Goal: Task Accomplishment & Management: Manage account settings

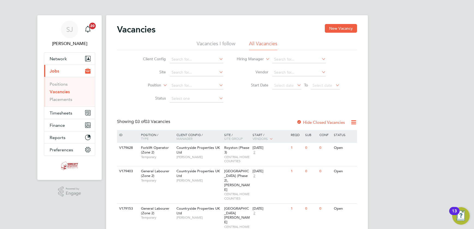
scroll to position [8, 0]
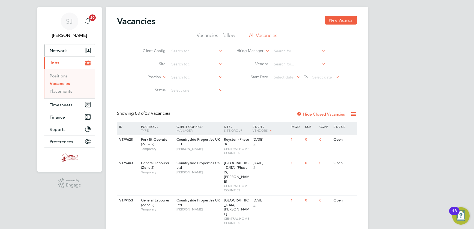
click at [62, 49] on span "Network" at bounding box center [58, 50] width 17 height 5
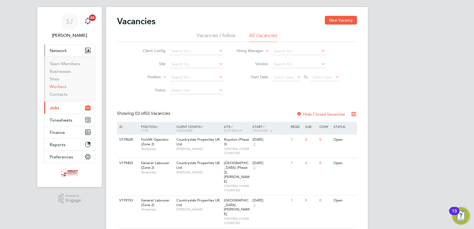
click at [62, 86] on link "Workers" at bounding box center [58, 86] width 17 height 5
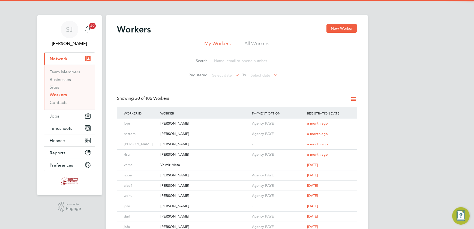
click at [269, 41] on li "All Workers" at bounding box center [256, 45] width 25 height 10
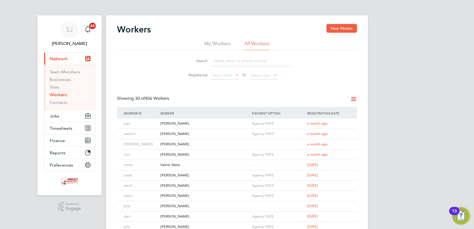
click at [241, 61] on input at bounding box center [251, 61] width 80 height 11
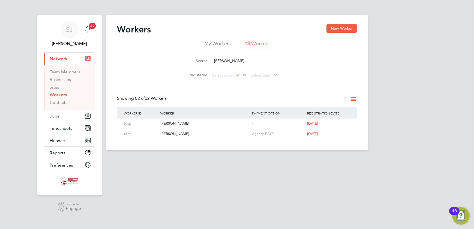
type input "tommy"
click at [336, 29] on button "New Worker" at bounding box center [341, 28] width 31 height 9
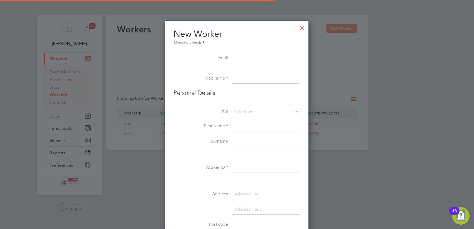
scroll to position [462, 144]
click at [242, 56] on input at bounding box center [265, 58] width 67 height 10
paste input "tommyjohnson2000@icloud.com"
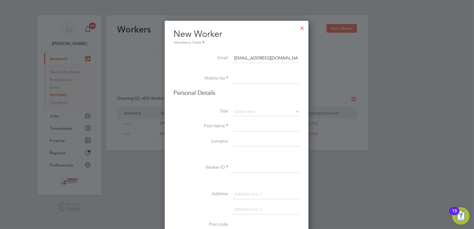
type input "tommyjohnson2000@icloud.com"
click at [247, 77] on input at bounding box center [265, 79] width 67 height 10
type input "07512819578"
click at [268, 111] on input at bounding box center [265, 112] width 67 height 8
click at [254, 119] on li "Mr" at bounding box center [266, 119] width 68 height 7
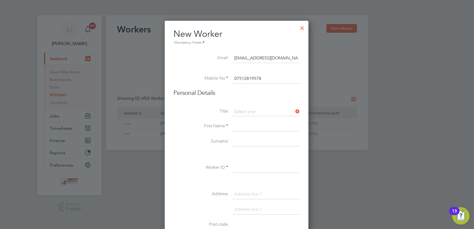
type input "Mr"
click at [252, 127] on input at bounding box center [265, 127] width 67 height 10
type input "Tommy"
click at [188, 142] on label "Surname" at bounding box center [200, 141] width 54 height 6
click at [236, 142] on input at bounding box center [265, 142] width 67 height 10
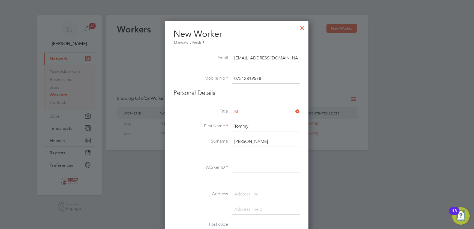
type input "Johnson"
click at [364, 171] on div at bounding box center [237, 114] width 474 height 229
click at [245, 169] on input at bounding box center [265, 168] width 67 height 10
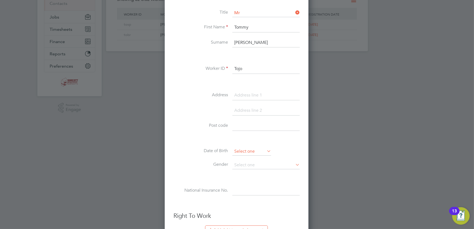
type input "Tojo"
click at [261, 147] on input at bounding box center [251, 151] width 39 height 8
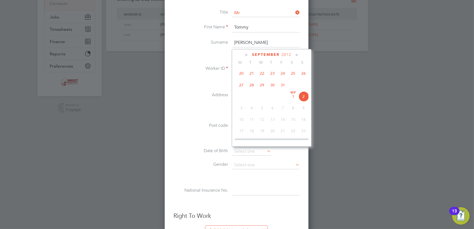
click at [289, 54] on span "2012" at bounding box center [286, 54] width 10 height 5
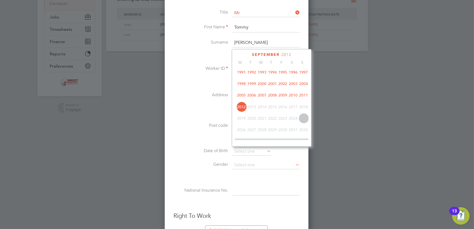
click at [261, 84] on span "2000" at bounding box center [262, 83] width 10 height 10
click at [274, 107] on span "31" at bounding box center [272, 107] width 10 height 10
type input "31 Aug 2000"
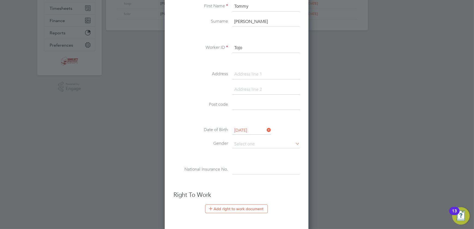
scroll to position [148, 0]
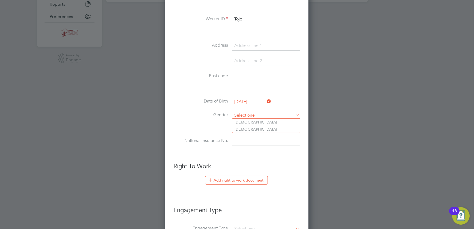
click at [260, 112] on input at bounding box center [265, 115] width 67 height 8
click at [242, 121] on li "Male" at bounding box center [266, 122] width 68 height 7
type input "Male"
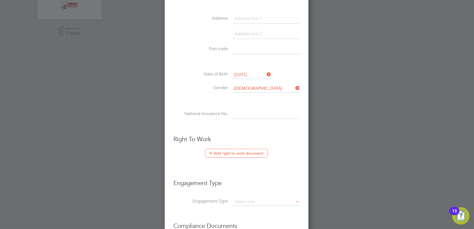
scroll to position [223, 0]
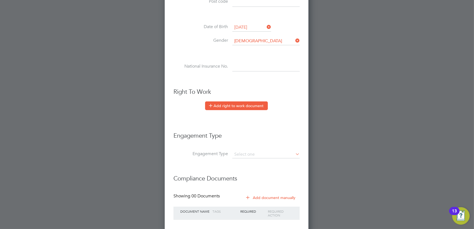
click at [234, 105] on button "Add right to work document" at bounding box center [236, 105] width 63 height 9
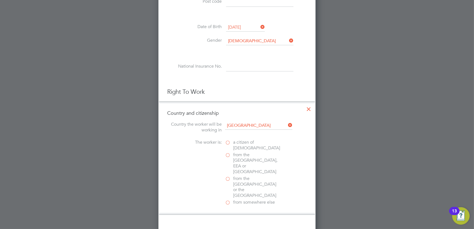
click at [226, 141] on label "a citizen of United Kingdom" at bounding box center [252, 144] width 54 height 11
click at [0, 0] on input "a citizen of United Kingdom" at bounding box center [0, 0] width 0 height 0
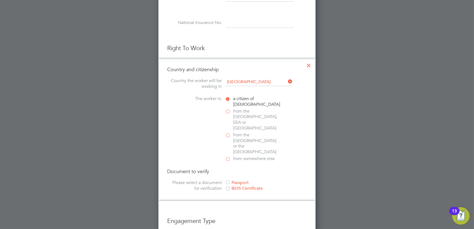
scroll to position [272, 0]
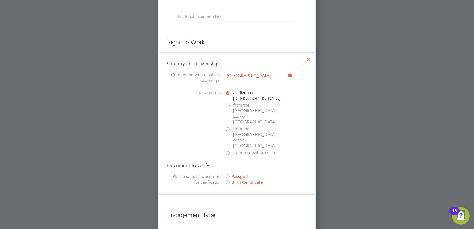
click at [226, 174] on div at bounding box center [227, 176] width 5 height 5
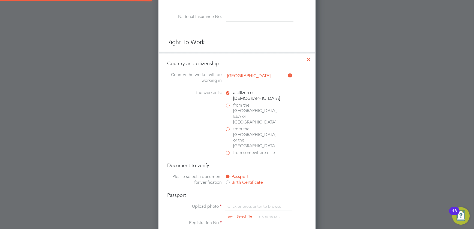
scroll to position [322, 0]
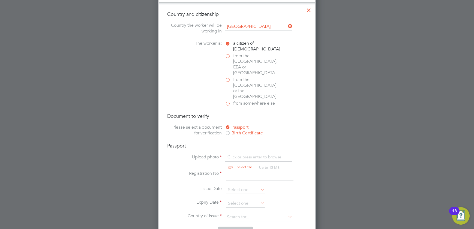
click at [242, 154] on input "file" at bounding box center [250, 162] width 86 height 16
type input "C:\fakepath\Tommy Johnson - UK Passport.jpg"
click at [236, 186] on input at bounding box center [245, 190] width 39 height 8
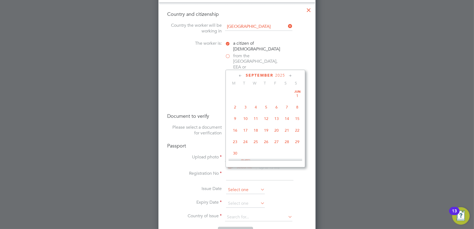
scroll to position [162, 0]
click at [280, 73] on span "2025" at bounding box center [280, 75] width 10 height 5
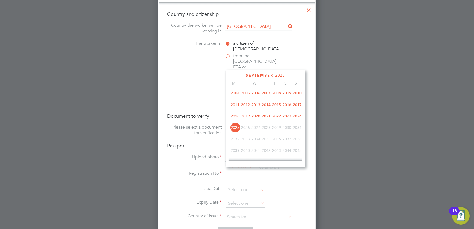
scroll to position [116, 0]
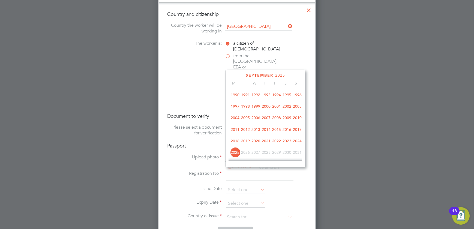
click at [247, 128] on span "2012" at bounding box center [245, 129] width 10 height 10
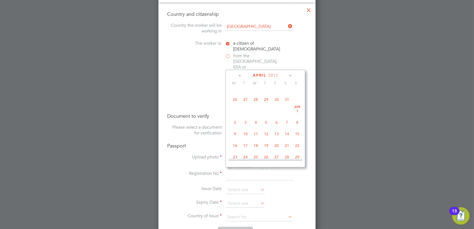
scroll to position [111, 0]
click at [253, 111] on span "4" at bounding box center [255, 111] width 10 height 10
type input "04 Apr 2012"
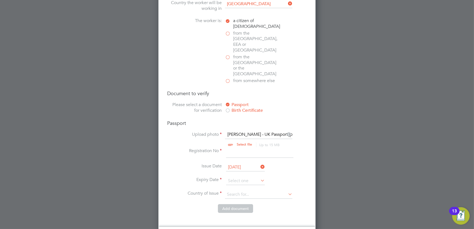
scroll to position [371, 0]
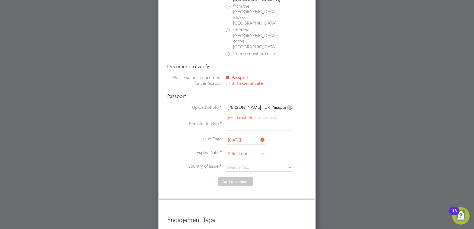
click at [235, 150] on input at bounding box center [245, 154] width 39 height 8
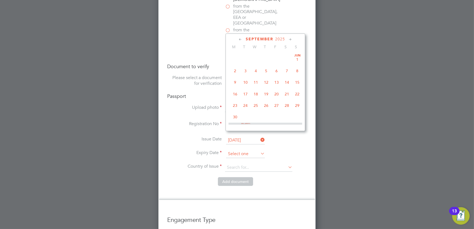
scroll to position [162, 0]
click at [176, 121] on li "Registration No" at bounding box center [236, 128] width 139 height 15
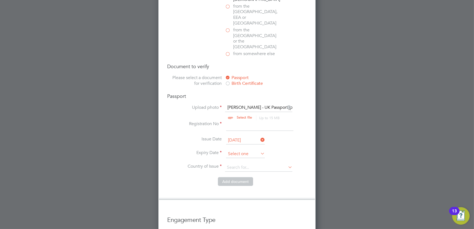
click at [246, 150] on input at bounding box center [245, 154] width 39 height 8
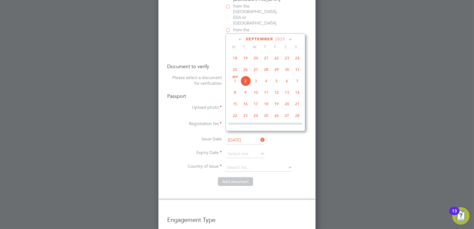
click at [283, 37] on span "2025" at bounding box center [280, 39] width 10 height 5
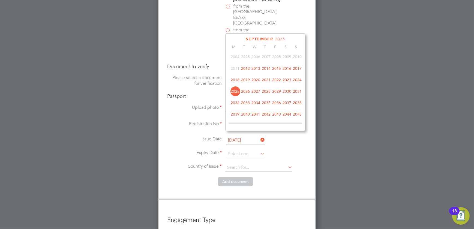
click at [297, 68] on span "2017" at bounding box center [297, 68] width 10 height 10
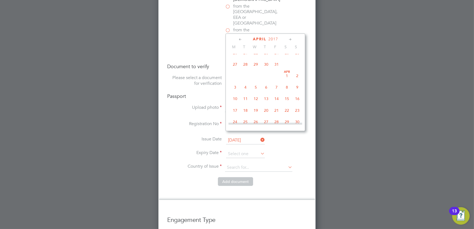
scroll to position [107, 0]
click at [247, 79] on span "4" at bounding box center [245, 78] width 10 height 10
type input "04 Apr 2017"
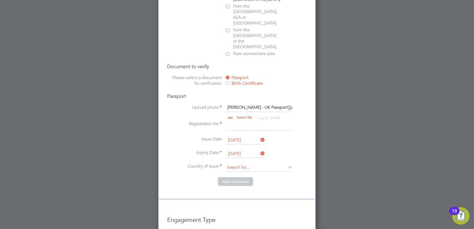
click at [269, 163] on input at bounding box center [258, 167] width 67 height 8
click at [257, 212] on li "Un ited Kingdom" at bounding box center [272, 215] width 95 height 7
type input "United Kingdom"
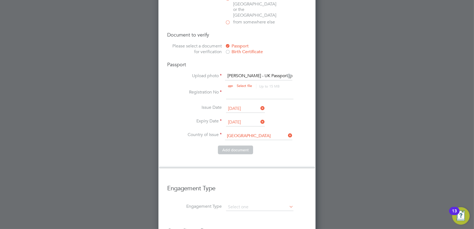
scroll to position [469, 0]
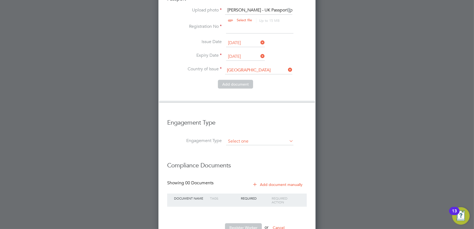
click at [261, 138] on input at bounding box center [259, 142] width 67 height 8
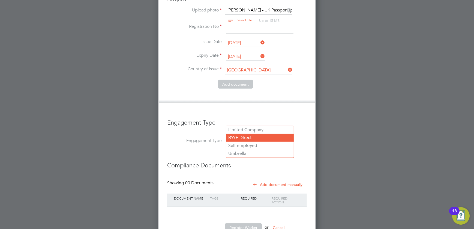
click at [255, 138] on li "PAYE Direct" at bounding box center [260, 138] width 68 height 8
type input "PAYE Direct"
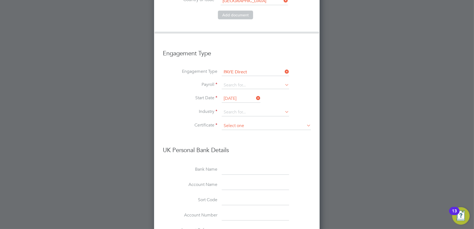
scroll to position [543, 0]
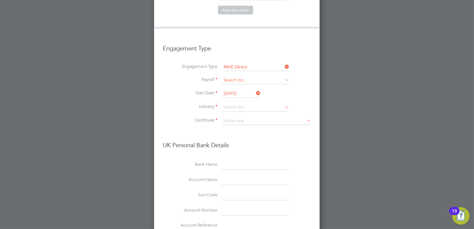
click at [245, 77] on input at bounding box center [255, 81] width 67 height 8
click at [237, 69] on li "Agency PAYE" at bounding box center [256, 69] width 68 height 8
type input "Agency PAYE"
click at [234, 103] on input at bounding box center [255, 107] width 67 height 8
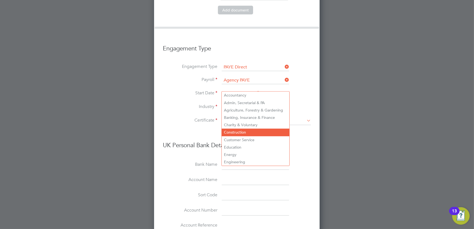
click at [246, 132] on li "Construction" at bounding box center [256, 132] width 68 height 7
type input "Construction"
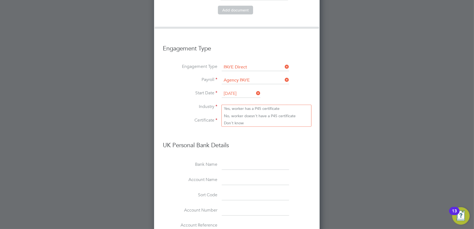
click at [240, 117] on input at bounding box center [266, 121] width 89 height 8
click at [238, 122] on li "Don't know" at bounding box center [266, 122] width 89 height 7
type input "Don't know"
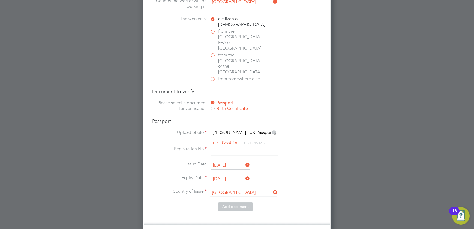
scroll to position [347, 0]
click at [220, 146] on input at bounding box center [244, 151] width 67 height 10
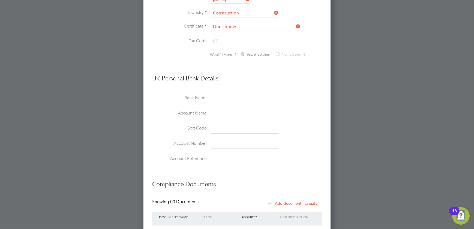
scroll to position [654, 0]
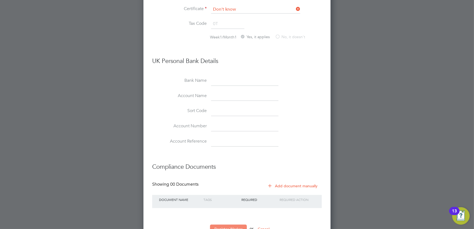
type input "510322426"
click at [228, 225] on button "Register Worker" at bounding box center [228, 229] width 37 height 9
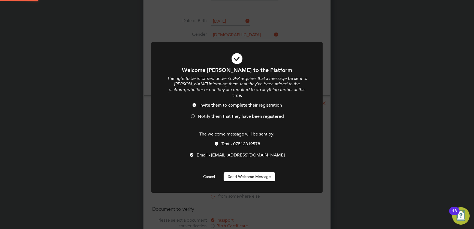
scroll to position [0, 0]
click at [257, 172] on button "Send Welcome Message" at bounding box center [248, 176] width 51 height 9
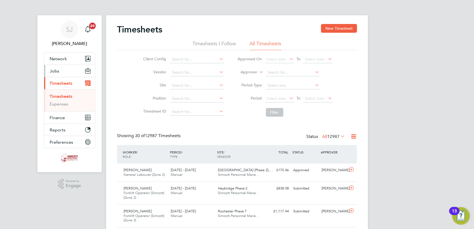
click at [59, 70] on button "Jobs" at bounding box center [69, 71] width 51 height 12
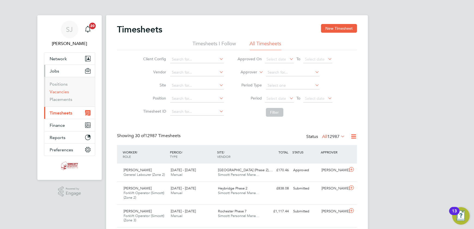
click at [54, 92] on link "Vacancies" at bounding box center [59, 91] width 19 height 5
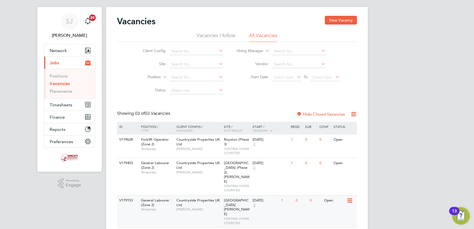
click at [234, 216] on span "CENTRAL HOME COUNTIES" at bounding box center [237, 220] width 26 height 8
click at [52, 103] on span "Timesheets" at bounding box center [61, 104] width 23 height 5
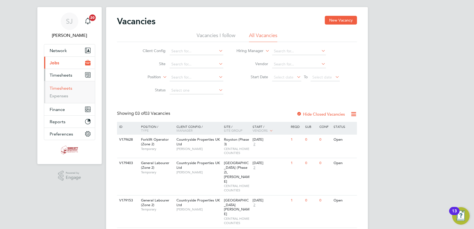
click at [65, 89] on link "Timesheets" at bounding box center [61, 88] width 23 height 5
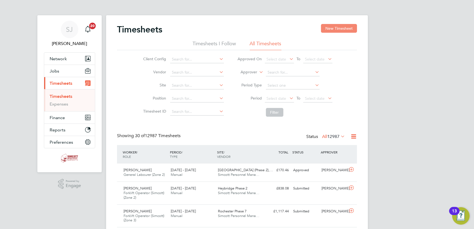
scroll to position [3, 3]
click at [345, 30] on button "New Timesheet" at bounding box center [339, 28] width 36 height 9
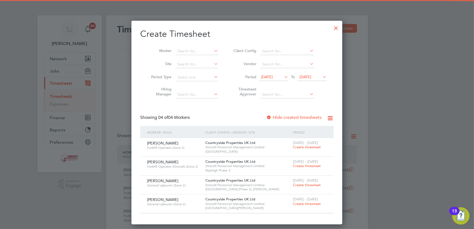
click at [300, 78] on span "[DATE]" at bounding box center [305, 76] width 12 height 5
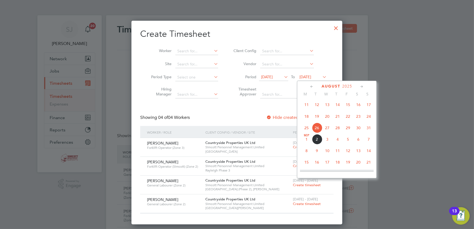
click at [368, 129] on span "31" at bounding box center [368, 128] width 10 height 10
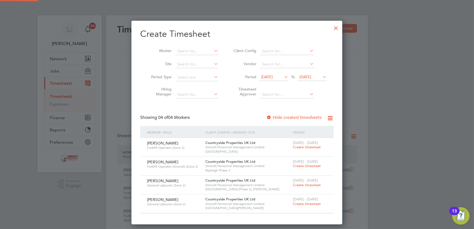
drag, startPoint x: 271, startPoint y: 74, endPoint x: 271, endPoint y: 78, distance: 3.8
click at [271, 75] on span "19 Aug 2025" at bounding box center [267, 76] width 12 height 5
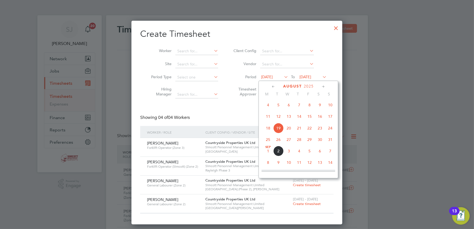
click at [271, 78] on span "[DATE]" at bounding box center [267, 76] width 12 height 5
click at [266, 139] on span "25" at bounding box center [268, 139] width 10 height 10
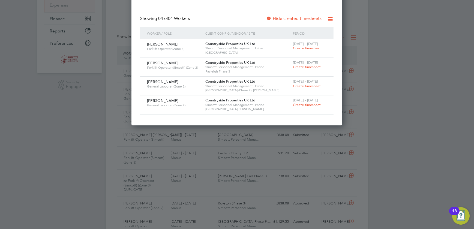
click at [300, 101] on span "[DATE] - [DATE]" at bounding box center [305, 100] width 25 height 5
click at [301, 104] on span "Create timesheet" at bounding box center [307, 104] width 28 height 5
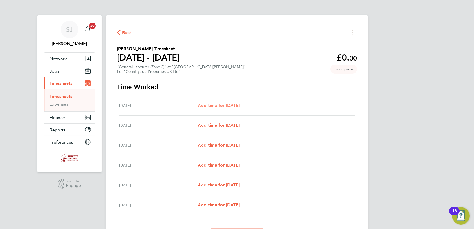
click at [224, 106] on span "Add time for [DATE]" at bounding box center [219, 105] width 42 height 5
select select "30"
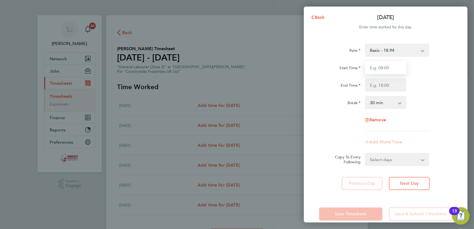
click at [387, 70] on input "Start Time" at bounding box center [385, 67] width 41 height 13
type input "07:30"
type input "17:00"
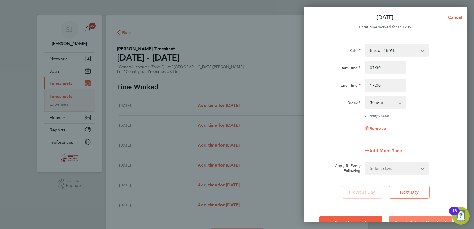
click at [412, 217] on button "Save & Submit Timesheet" at bounding box center [420, 222] width 63 height 13
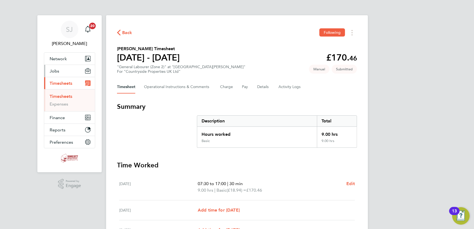
click at [57, 69] on span "Jobs" at bounding box center [55, 70] width 10 height 5
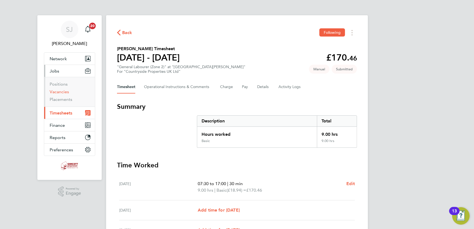
click at [52, 93] on link "Vacancies" at bounding box center [59, 91] width 19 height 5
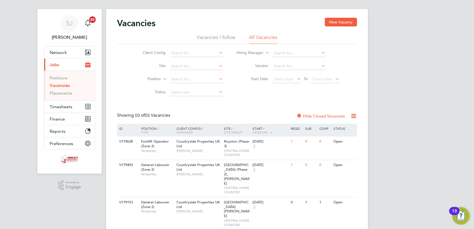
scroll to position [8, 0]
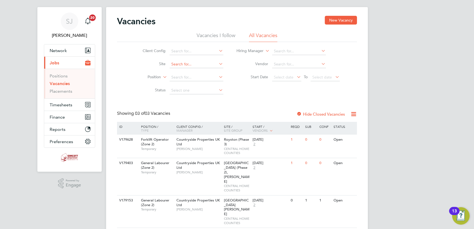
click at [188, 65] on input at bounding box center [196, 64] width 54 height 8
type input "fresh"
click at [52, 105] on span "Timesheets" at bounding box center [61, 104] width 23 height 5
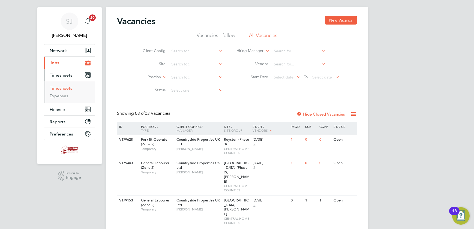
click at [60, 87] on link "Timesheets" at bounding box center [61, 88] width 23 height 5
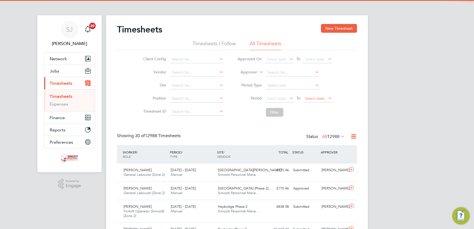
scroll to position [3, 3]
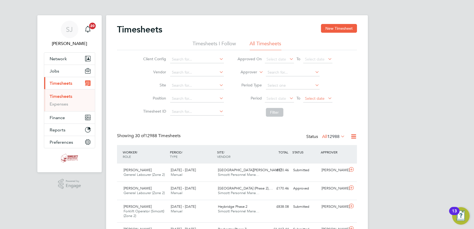
click at [312, 98] on span "Select date" at bounding box center [315, 98] width 20 height 5
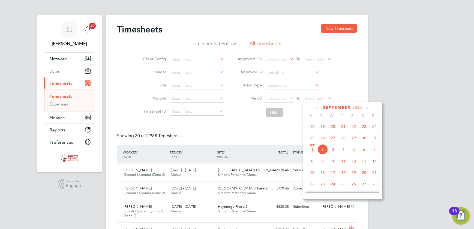
drag, startPoint x: 376, startPoint y: 140, endPoint x: 370, endPoint y: 139, distance: 6.3
click at [376, 140] on span "31" at bounding box center [374, 138] width 10 height 10
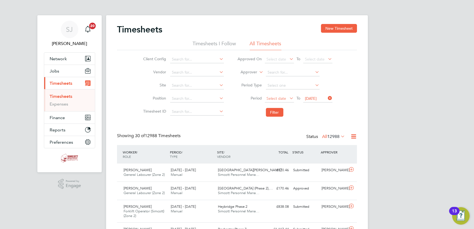
click at [273, 96] on span "Select date" at bounding box center [276, 98] width 20 height 5
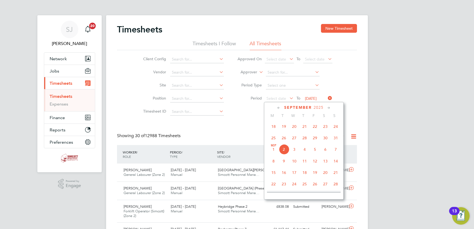
click at [272, 138] on span "25" at bounding box center [273, 138] width 10 height 10
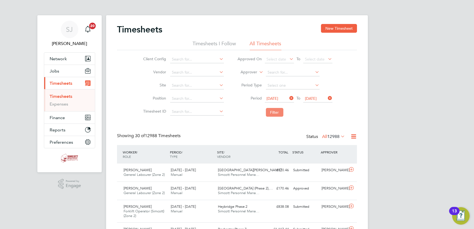
click at [272, 113] on button "Filter" at bounding box center [274, 112] width 17 height 9
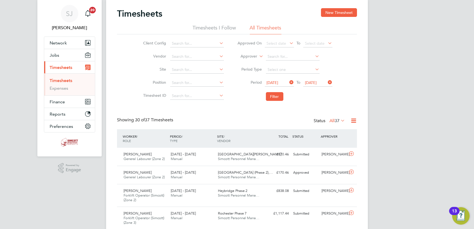
scroll to position [0, 0]
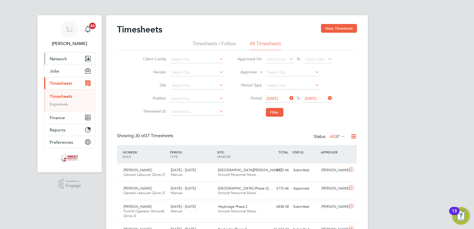
click at [61, 54] on button "Network" at bounding box center [69, 59] width 51 height 12
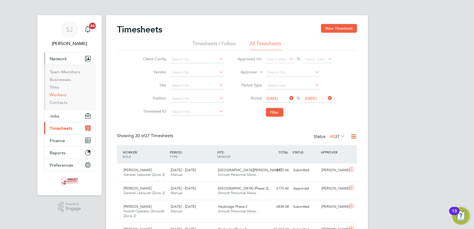
click at [59, 94] on link "Workers" at bounding box center [58, 94] width 17 height 5
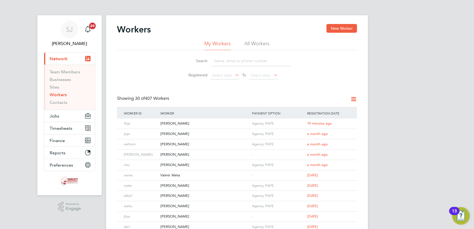
click at [251, 44] on li "All Workers" at bounding box center [256, 45] width 25 height 10
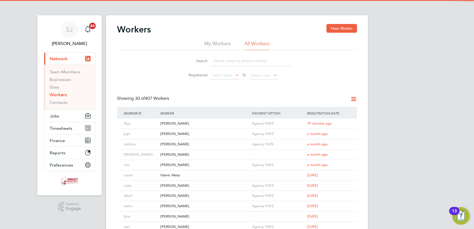
click at [232, 60] on input at bounding box center [251, 61] width 80 height 11
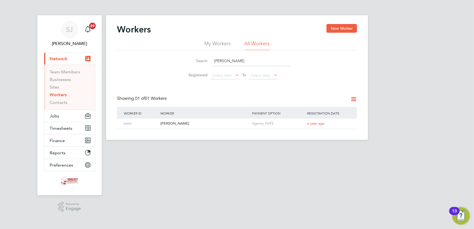
type input "ben wilso"
click at [186, 120] on div "[PERSON_NAME]" at bounding box center [205, 124] width 92 height 10
click at [65, 116] on button "Jobs" at bounding box center [69, 116] width 51 height 12
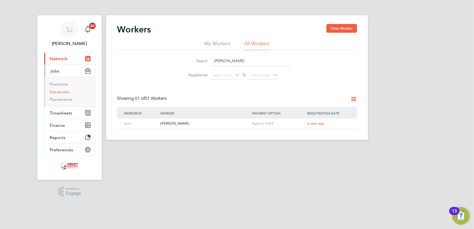
click at [62, 90] on link "Vacancies" at bounding box center [59, 91] width 19 height 5
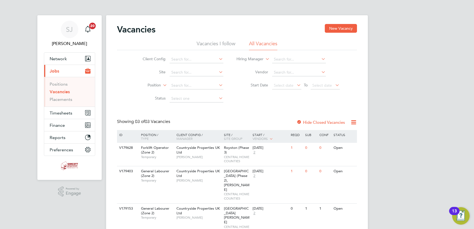
scroll to position [8, 0]
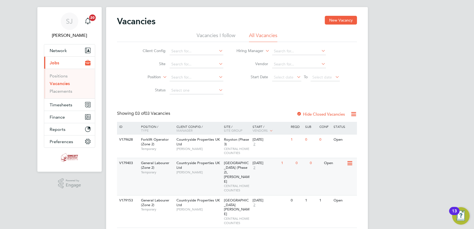
click at [211, 172] on span "[PERSON_NAME]" at bounding box center [198, 172] width 45 height 4
click at [182, 170] on span "[PERSON_NAME]" at bounding box center [198, 172] width 45 height 4
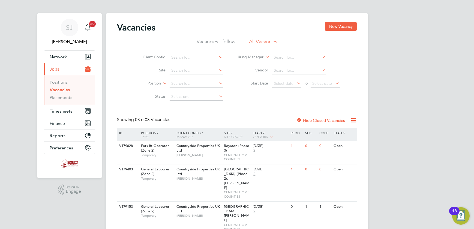
scroll to position [0, 0]
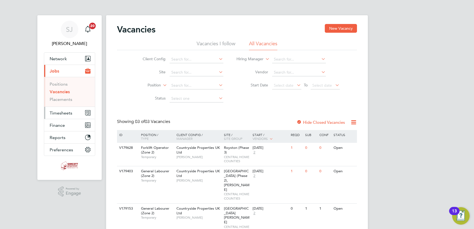
click at [64, 113] on span "Timesheets" at bounding box center [61, 112] width 23 height 5
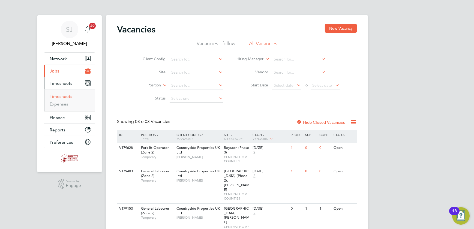
click at [60, 95] on link "Timesheets" at bounding box center [61, 96] width 23 height 5
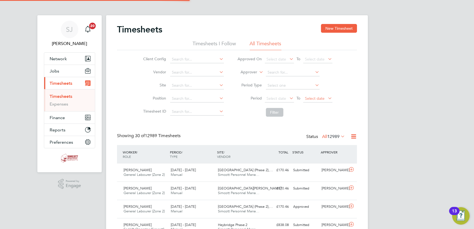
scroll to position [14, 47]
click at [306, 100] on span "Select date" at bounding box center [317, 98] width 29 height 7
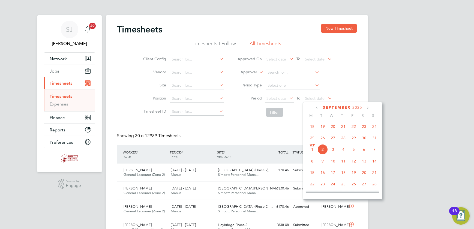
click at [373, 126] on span "24" at bounding box center [374, 126] width 10 height 10
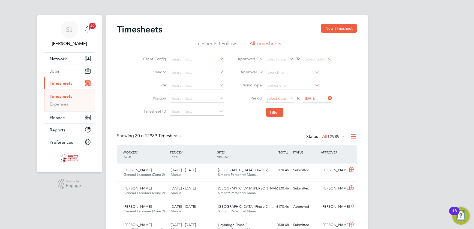
click at [278, 100] on span "Select date" at bounding box center [276, 98] width 20 height 5
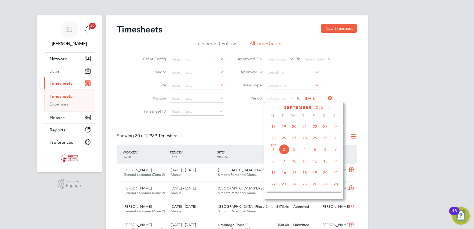
click at [271, 126] on span "18" at bounding box center [273, 126] width 10 height 10
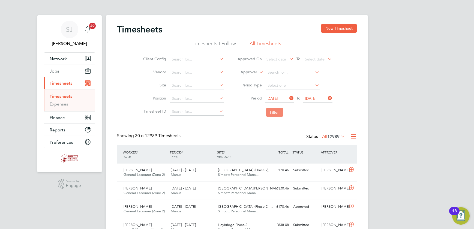
click at [271, 112] on button "Filter" at bounding box center [274, 112] width 17 height 9
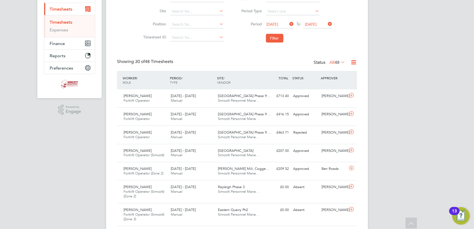
click at [335, 62] on span "48" at bounding box center [336, 62] width 5 height 5
drag, startPoint x: 332, startPoint y: 85, endPoint x: 274, endPoint y: 98, distance: 59.1
click at [331, 85] on li "Submitted" at bounding box center [333, 87] width 25 height 8
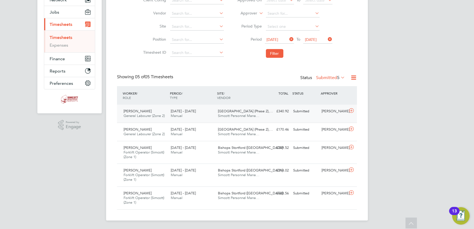
click at [230, 115] on span "Simcott Personnel Mana…" at bounding box center [239, 115] width 42 height 5
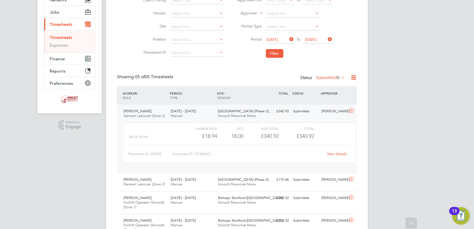
click at [330, 151] on link "View Details" at bounding box center [337, 153] width 20 height 5
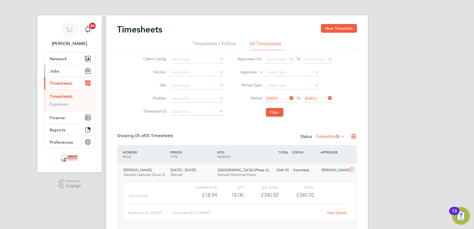
click at [55, 71] on span "Jobs" at bounding box center [55, 70] width 10 height 5
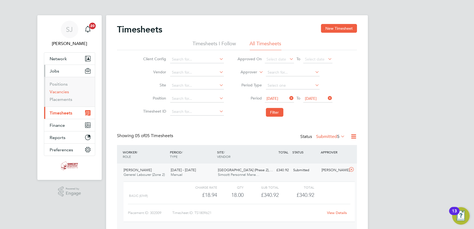
click at [57, 89] on link "Vacancies" at bounding box center [59, 91] width 19 height 5
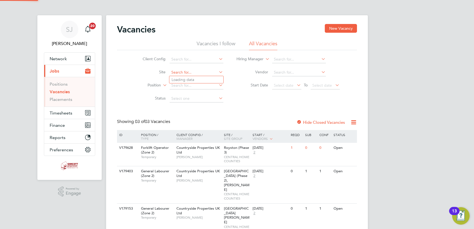
click at [179, 69] on input at bounding box center [196, 73] width 54 height 8
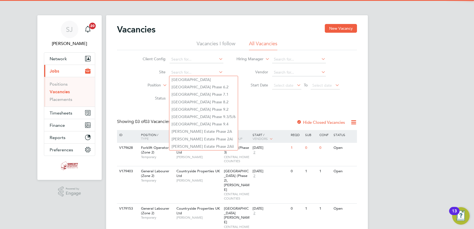
click at [267, 97] on div "Client Config Site Position Status Hiring Manager Vendor Start Date Select date…" at bounding box center [237, 77] width 240 height 55
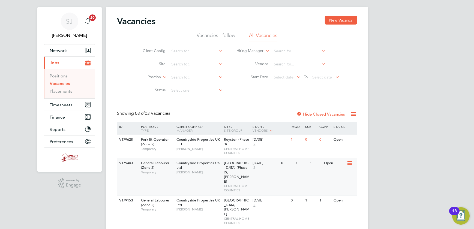
click at [274, 169] on div "26 Aug 2025 2" at bounding box center [265, 165] width 29 height 15
click at [59, 102] on span "Timesheets" at bounding box center [61, 104] width 23 height 5
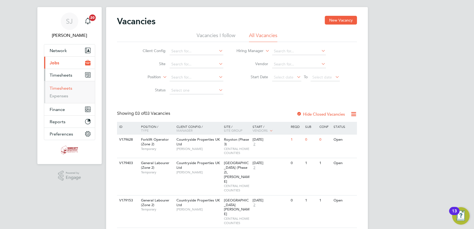
click at [64, 86] on link "Timesheets" at bounding box center [61, 88] width 23 height 5
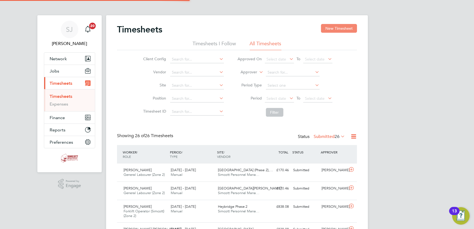
click at [332, 28] on button "New Timesheet" at bounding box center [339, 28] width 36 height 9
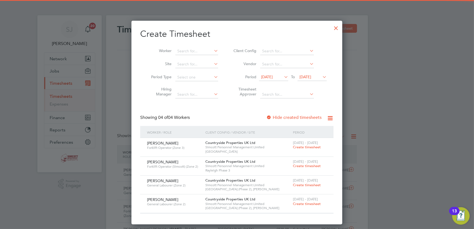
drag, startPoint x: 310, startPoint y: 77, endPoint x: 313, endPoint y: 82, distance: 6.1
click at [311, 77] on span "[DATE]" at bounding box center [305, 76] width 12 height 5
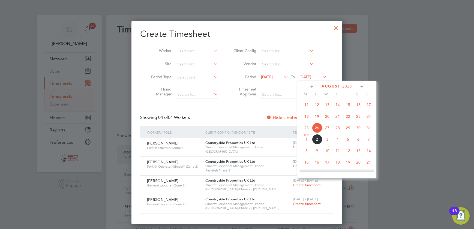
click at [368, 116] on span "24" at bounding box center [368, 116] width 10 height 10
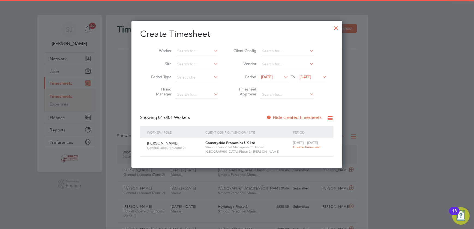
click at [269, 76] on span "19 Aug 2025" at bounding box center [267, 76] width 12 height 5
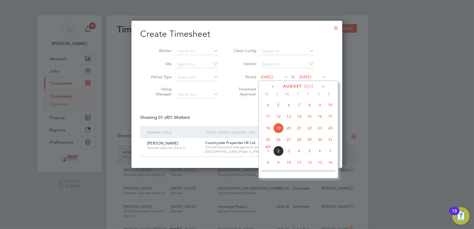
click at [268, 128] on span "18" at bounding box center [268, 128] width 10 height 10
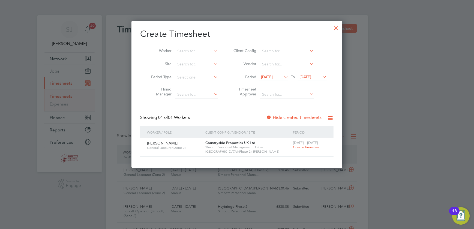
click at [303, 144] on span "18 - 24 Aug 2025" at bounding box center [305, 142] width 25 height 5
click at [303, 146] on span "Create timesheet" at bounding box center [307, 147] width 28 height 5
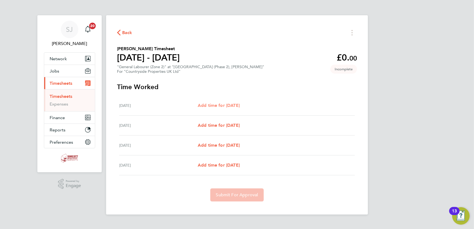
click at [222, 105] on span "Add time for Thu 21 Aug" at bounding box center [219, 105] width 42 height 5
select select "30"
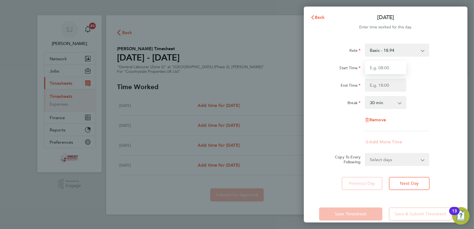
click at [387, 65] on input "Start Time" at bounding box center [385, 67] width 41 height 13
type input "07:30"
type input "17:00"
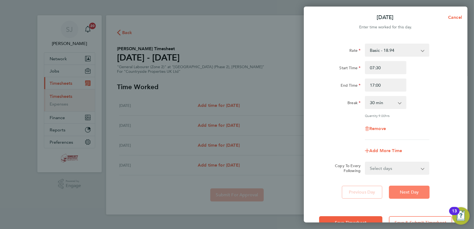
drag, startPoint x: 414, startPoint y: 196, endPoint x: 410, endPoint y: 194, distance: 4.4
click at [414, 196] on button "Next Day" at bounding box center [409, 192] width 41 height 13
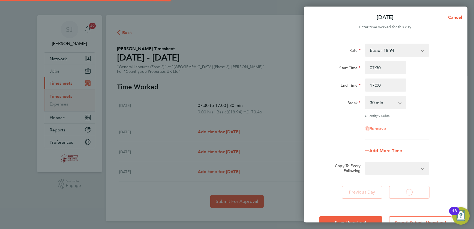
select select "30"
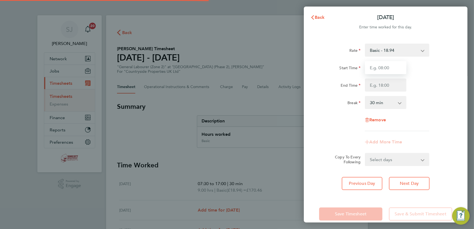
click at [379, 71] on input "Start Time" at bounding box center [385, 67] width 41 height 13
type input "07:30"
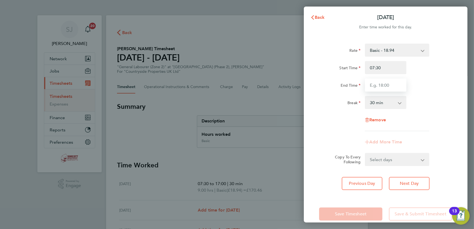
type input "17:00"
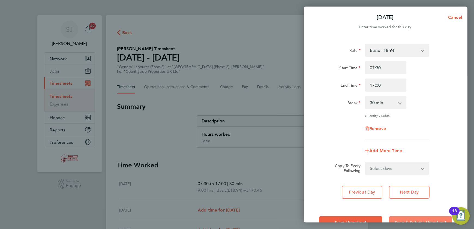
click at [407, 218] on button "Save & Submit Timesheet" at bounding box center [420, 222] width 63 height 13
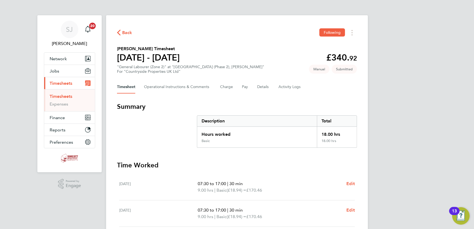
click at [57, 81] on span "Timesheets" at bounding box center [61, 83] width 23 height 5
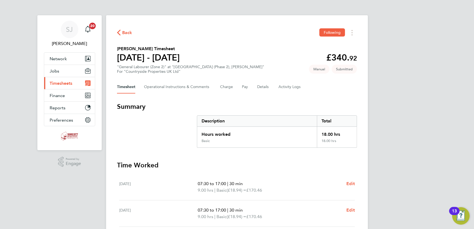
click at [62, 84] on span "Timesheets" at bounding box center [61, 83] width 23 height 5
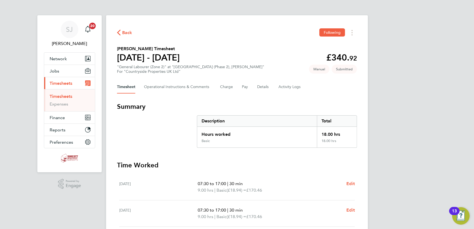
click at [65, 97] on link "Timesheets" at bounding box center [61, 96] width 23 height 5
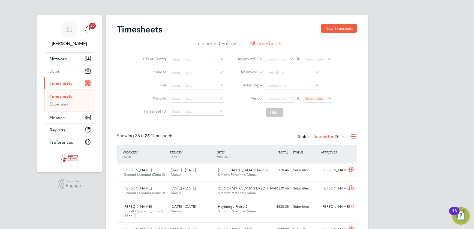
click at [326, 95] on span "Select date" at bounding box center [317, 98] width 29 height 7
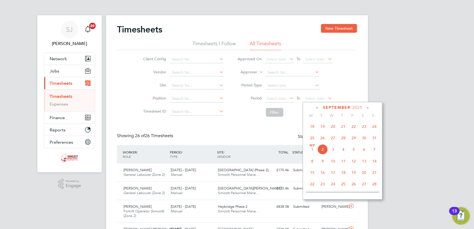
click at [373, 130] on span "24" at bounding box center [374, 126] width 10 height 10
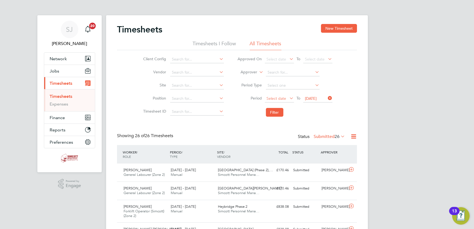
click at [280, 97] on span "Select date" at bounding box center [276, 98] width 20 height 5
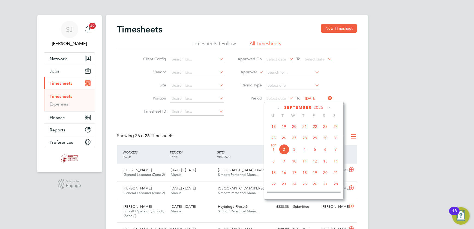
click at [272, 129] on span "18" at bounding box center [273, 126] width 10 height 10
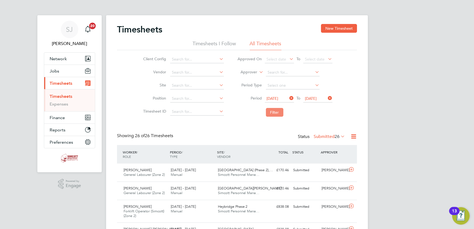
click at [274, 113] on button "Filter" at bounding box center [274, 112] width 17 height 9
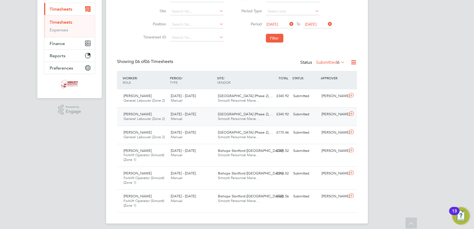
click at [268, 114] on div "£340.92 Submitted" at bounding box center [276, 114] width 28 height 9
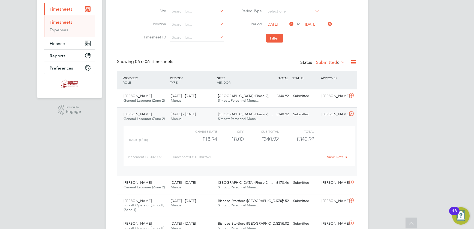
click at [336, 155] on link "View Details" at bounding box center [337, 156] width 20 height 5
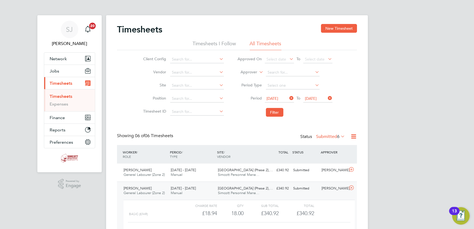
click at [59, 96] on link "Timesheets" at bounding box center [61, 96] width 23 height 5
click at [278, 111] on button "Filter" at bounding box center [274, 112] width 17 height 9
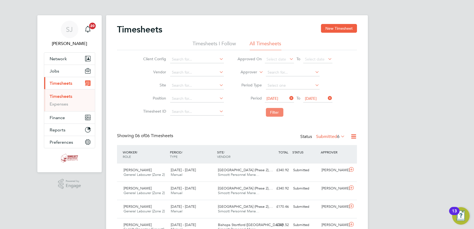
scroll to position [14, 47]
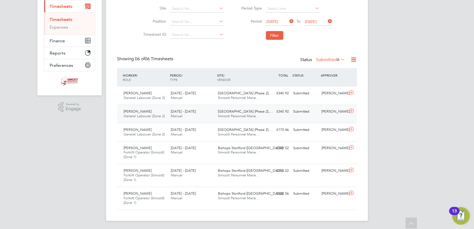
click at [316, 116] on div "Ben Wilson General Labourer (Zone 2) 18 - 24 Aug 2025 18 - 24 Aug 2025 Manual F…" at bounding box center [237, 114] width 240 height 18
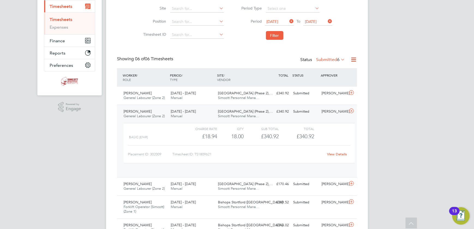
scroll to position [9, 53]
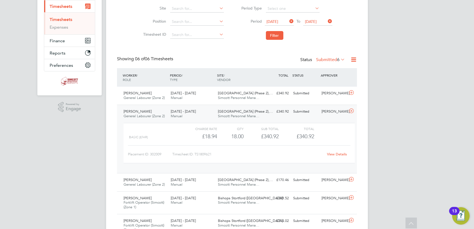
click at [336, 152] on link "View Details" at bounding box center [337, 154] width 20 height 5
click at [326, 116] on div "Ben Wilson General Labourer (Zone 2) 18 - 24 Aug 2025 18 - 24 Aug 2025 Manual F…" at bounding box center [237, 138] width 240 height 68
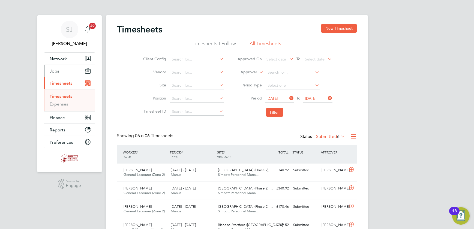
click at [59, 71] on button "Jobs" at bounding box center [69, 71] width 51 height 12
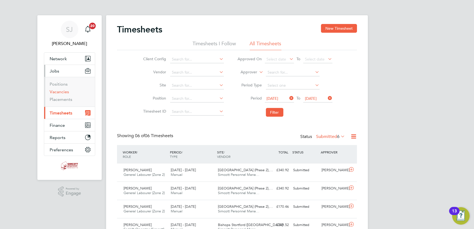
click at [60, 90] on link "Vacancies" at bounding box center [59, 91] width 19 height 5
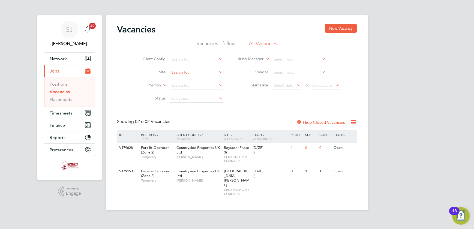
click at [190, 71] on input at bounding box center [196, 73] width 54 height 8
click at [193, 79] on li "Finches Park (Phase 2), Kirby Cross" at bounding box center [206, 79] width 75 height 7
type input "Finches Park (Phase 2), Kirby Cross"
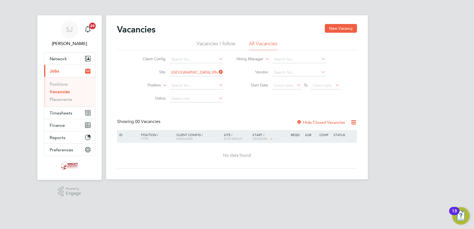
click at [319, 122] on label "Hide Closed Vacancies" at bounding box center [320, 122] width 48 height 5
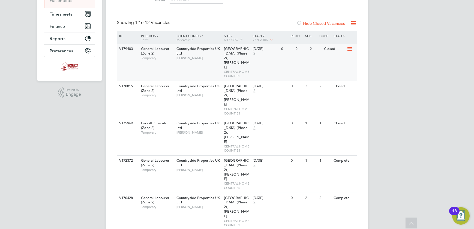
click at [242, 58] on div "Finches Park (Phase 2), Kirby Cross CENTRAL HOME COUNTIES" at bounding box center [237, 62] width 29 height 37
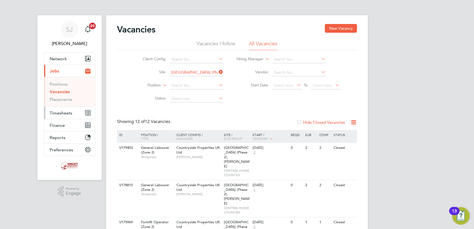
click at [64, 112] on span "Timesheets" at bounding box center [61, 112] width 23 height 5
click at [54, 114] on span "Timesheets" at bounding box center [61, 112] width 23 height 5
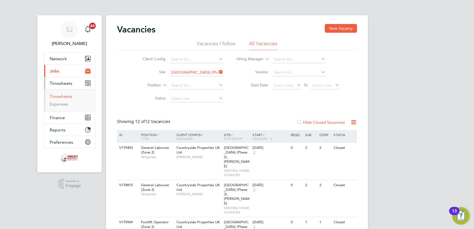
click at [59, 97] on link "Timesheets" at bounding box center [61, 96] width 23 height 5
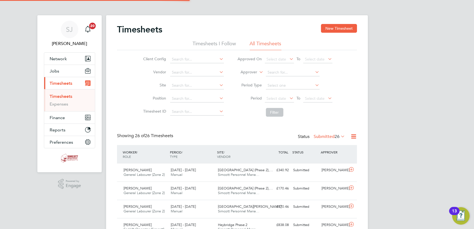
scroll to position [14, 47]
click at [330, 28] on button "New Timesheet" at bounding box center [339, 28] width 36 height 9
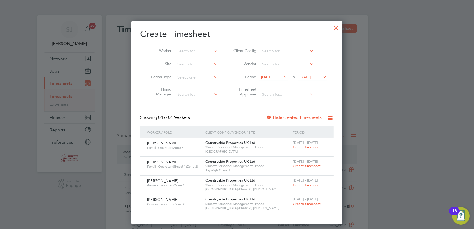
click at [311, 77] on span "[DATE]" at bounding box center [305, 76] width 12 height 5
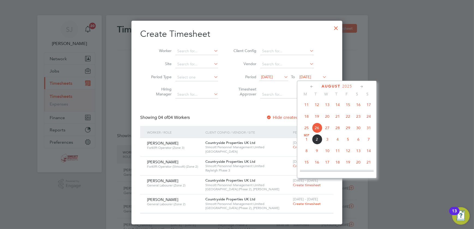
click at [368, 119] on span "24" at bounding box center [368, 116] width 10 height 10
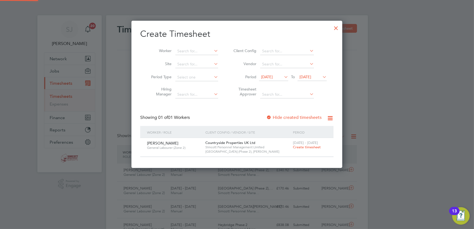
click at [272, 78] on span "19 Aug 2025" at bounding box center [267, 76] width 12 height 5
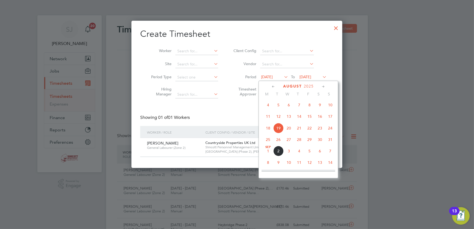
click at [265, 129] on span "18" at bounding box center [268, 128] width 10 height 10
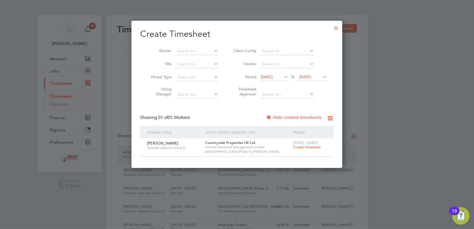
click at [335, 27] on div at bounding box center [336, 27] width 10 height 10
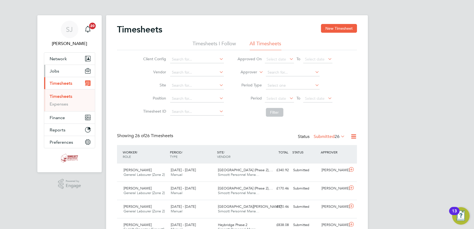
click at [57, 68] on button "Jobs" at bounding box center [69, 71] width 51 height 12
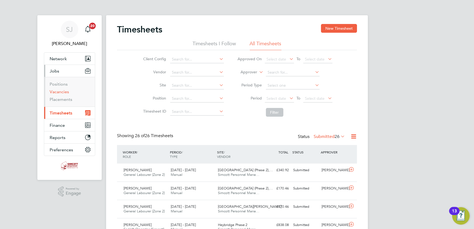
click at [54, 94] on link "Vacancies" at bounding box center [59, 91] width 19 height 5
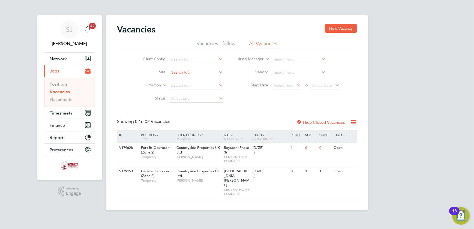
click at [182, 69] on input at bounding box center [196, 73] width 54 height 8
click at [193, 81] on li "Finches Park (Phase 2), Kirby Cross" at bounding box center [206, 79] width 75 height 7
type input "Finches Park (Phase 2), Kirby Cross"
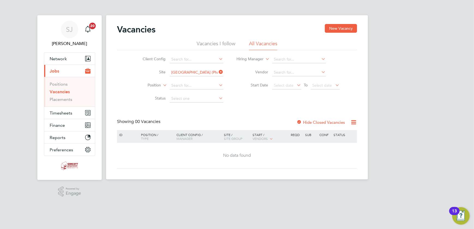
click at [327, 122] on label "Hide Closed Vacancies" at bounding box center [320, 122] width 48 height 5
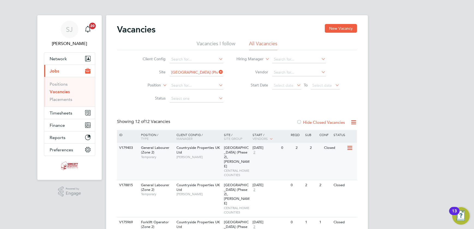
click at [227, 157] on span "Finches Park (Phase 2), Kirby Cross" at bounding box center [237, 156] width 26 height 23
click at [55, 114] on span "Timesheets" at bounding box center [61, 112] width 23 height 5
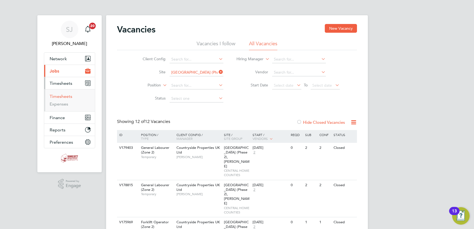
click at [63, 95] on link "Timesheets" at bounding box center [61, 96] width 23 height 5
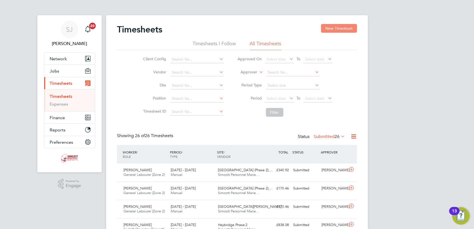
click at [323, 24] on button "New Timesheet" at bounding box center [339, 28] width 36 height 9
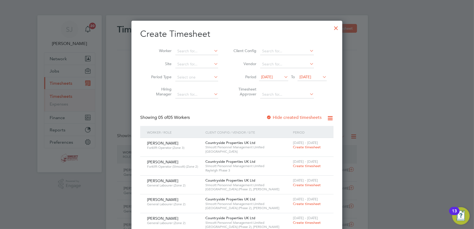
click at [308, 78] on span "[DATE]" at bounding box center [305, 76] width 12 height 5
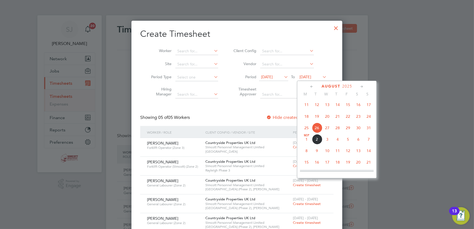
drag, startPoint x: 368, startPoint y: 117, endPoint x: 316, endPoint y: 95, distance: 55.8
click at [367, 117] on span "24" at bounding box center [368, 116] width 10 height 10
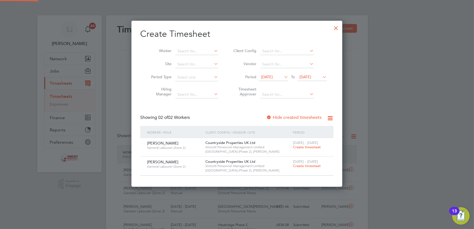
click at [272, 76] on span "19 Aug 2025" at bounding box center [267, 76] width 12 height 5
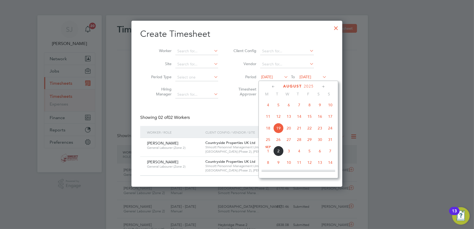
click at [269, 128] on span "18" at bounding box center [268, 128] width 10 height 10
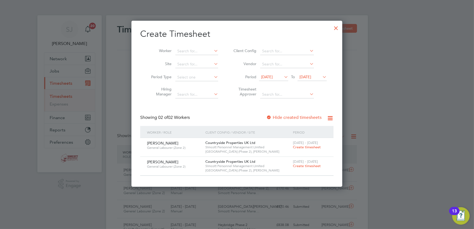
click at [263, 163] on div "Countryside Properties UK Ltd Simcott Personnel Management Limited Finches Park…" at bounding box center [247, 166] width 87 height 19
click at [301, 166] on span "Create timesheet" at bounding box center [307, 165] width 28 height 5
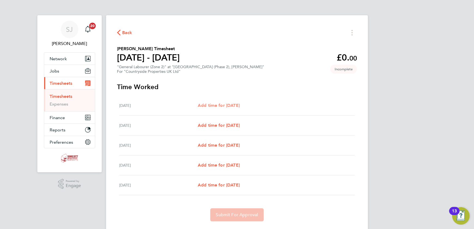
click at [239, 103] on span "Add time for Wed 20 Aug" at bounding box center [219, 105] width 42 height 5
select select "30"
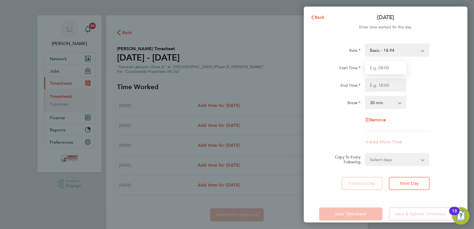
click at [376, 68] on input "Start Time" at bounding box center [385, 67] width 41 height 13
type input "07:30"
type input "17:00"
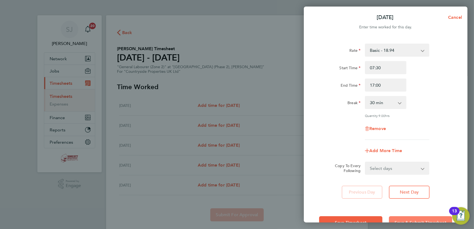
click at [402, 220] on span "Save & Submit Timesheet" at bounding box center [420, 222] width 52 height 5
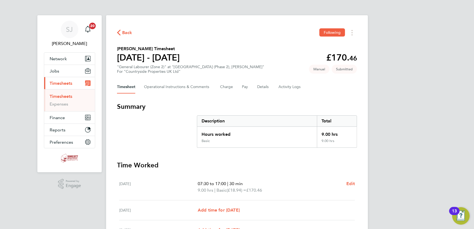
click at [61, 94] on link "Timesheets" at bounding box center [61, 96] width 23 height 5
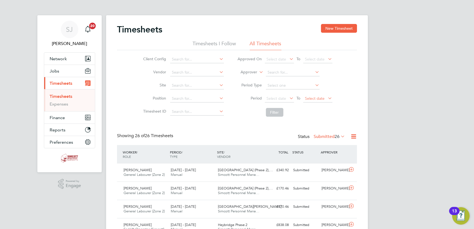
click at [320, 100] on span "Select date" at bounding box center [315, 98] width 20 height 5
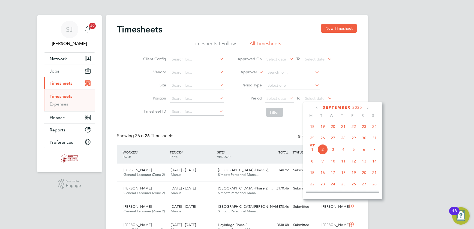
click at [371, 126] on span "24" at bounding box center [374, 126] width 10 height 10
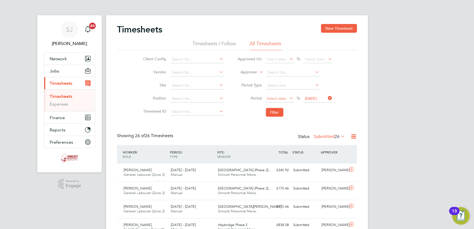
click at [275, 98] on span "Select date" at bounding box center [276, 98] width 20 height 5
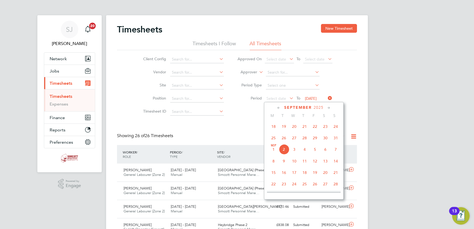
click at [272, 127] on span "18" at bounding box center [273, 126] width 10 height 10
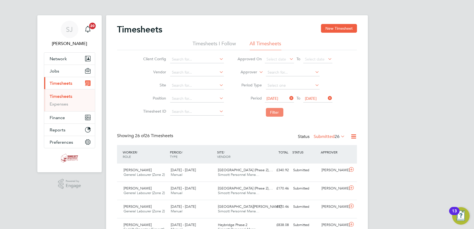
click at [272, 114] on button "Filter" at bounding box center [274, 112] width 17 height 9
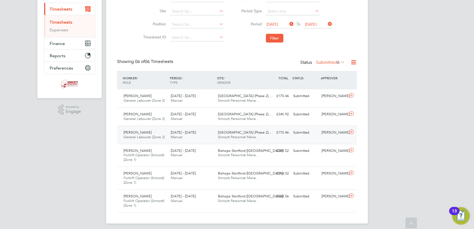
click at [316, 135] on div "Submitted" at bounding box center [305, 132] width 28 height 9
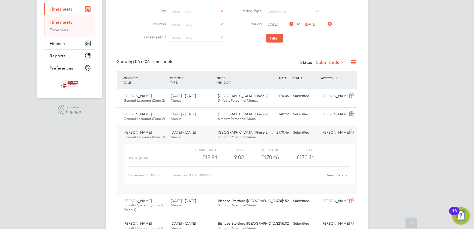
click at [334, 174] on link "View Details" at bounding box center [337, 175] width 20 height 5
click at [327, 61] on label "Submitted 6" at bounding box center [330, 62] width 29 height 5
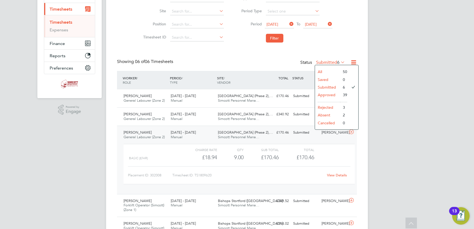
click at [256, 56] on div "Timesheets New Timesheet Timesheets I Follow All Timesheets Client Config Vendo…" at bounding box center [237, 106] width 240 height 313
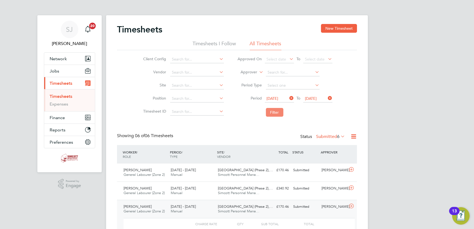
click at [272, 116] on button "Filter" at bounding box center [274, 112] width 17 height 9
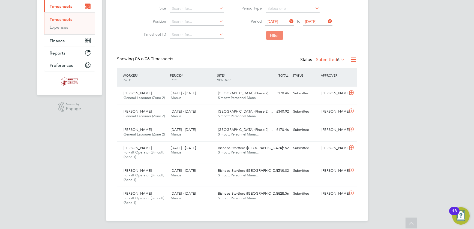
click at [276, 36] on button "Filter" at bounding box center [274, 35] width 17 height 9
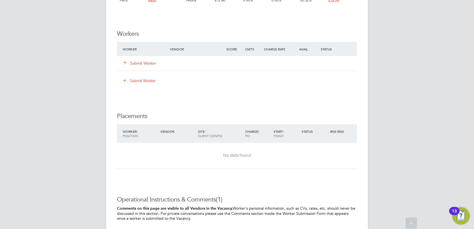
scroll to position [396, 0]
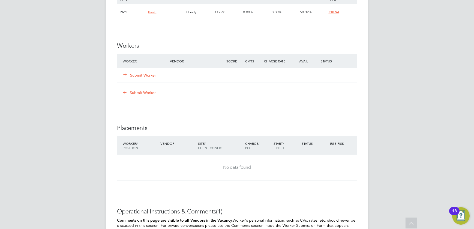
click at [138, 76] on button "Submit Worker" at bounding box center [139, 74] width 33 height 5
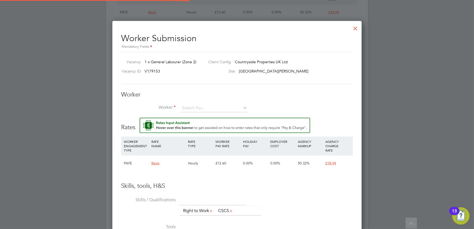
scroll to position [336, 249]
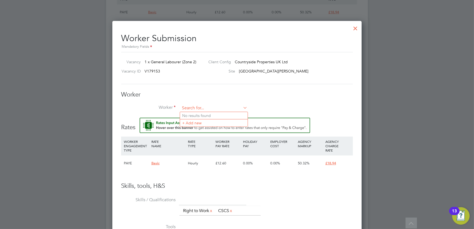
click at [187, 104] on input at bounding box center [213, 108] width 67 height 8
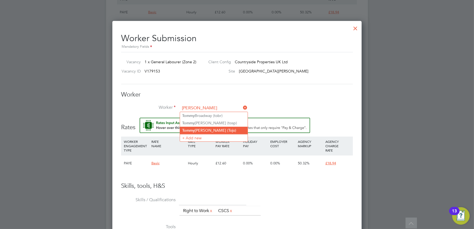
click at [213, 129] on li "Tommy Johnson (Tojo)" at bounding box center [214, 130] width 68 height 7
type input "Tommy Johnson (Tojo)"
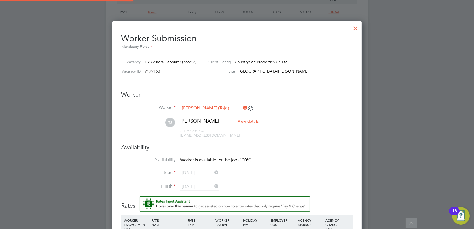
scroll to position [457, 249]
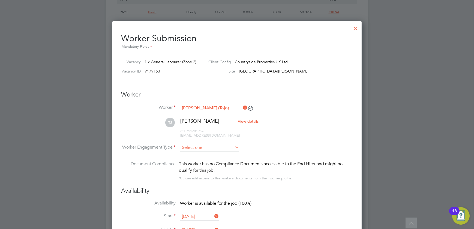
click at [200, 144] on input at bounding box center [209, 148] width 59 height 8
click at [193, 160] on li "PAYE" at bounding box center [209, 161] width 59 height 7
type input "PAYE"
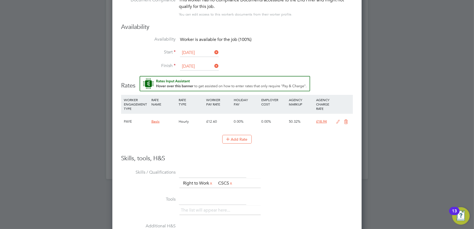
click at [340, 120] on icon at bounding box center [337, 122] width 7 height 4
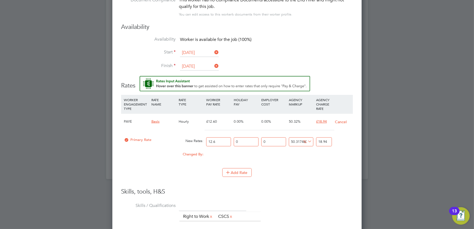
click at [198, 139] on div "Primary Rate New Rates: 12.6 0 n/a 0 n/a 50.317460317460316 0 % 18.94" at bounding box center [237, 142] width 232 height 14
type input "1"
type input "1.5031746031746032"
type input "15"
type input "22.547619047619047"
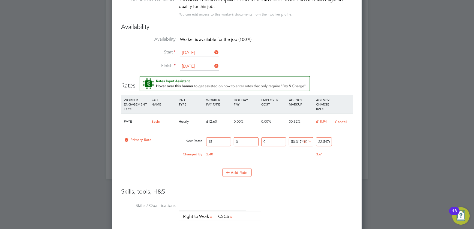
type input "15.7"
type input "23.59984126984127"
type input "15.75"
type input "23.675"
type input "15.75"
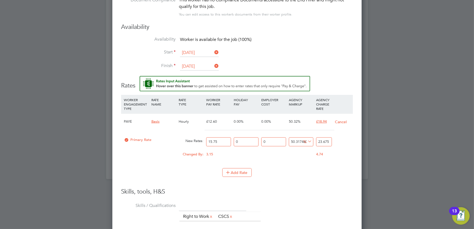
drag, startPoint x: 328, startPoint y: 140, endPoint x: 316, endPoint y: 142, distance: 12.9
click at [316, 142] on div "23.675" at bounding box center [323, 142] width 18 height 14
type input "-93.65079365079364"
type input "1"
type input "14.285714285714286"
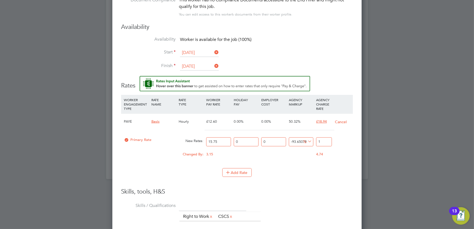
type input "18"
type input "20"
type input "18.9"
type input "20.253968253968253"
type input "18.94"
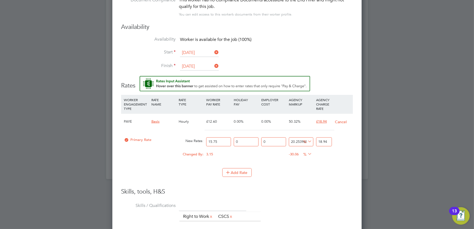
drag, startPoint x: 336, startPoint y: 174, endPoint x: 326, endPoint y: 168, distance: 11.1
click at [336, 173] on div "Add Rate" at bounding box center [237, 172] width 232 height 9
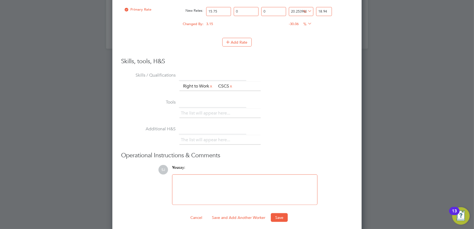
scroll to position [692, 0]
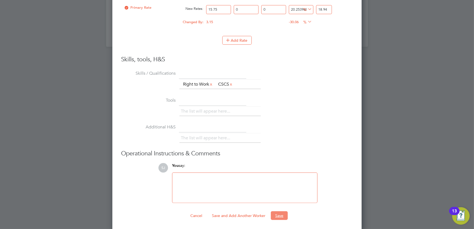
click at [276, 213] on button "Save" at bounding box center [279, 215] width 17 height 9
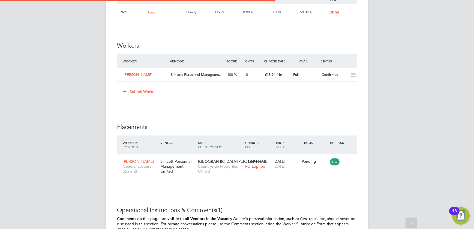
scroll to position [20, 38]
click at [241, 78] on div "100" at bounding box center [234, 74] width 19 height 9
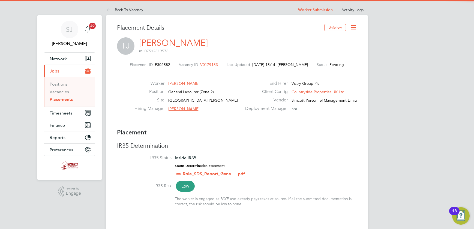
drag, startPoint x: 354, startPoint y: 28, endPoint x: 350, endPoint y: 30, distance: 4.6
click at [354, 28] on icon at bounding box center [353, 27] width 7 height 7
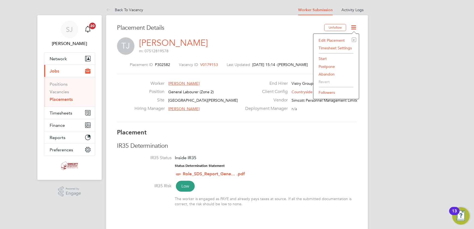
click at [324, 58] on li "Start" at bounding box center [336, 59] width 40 height 8
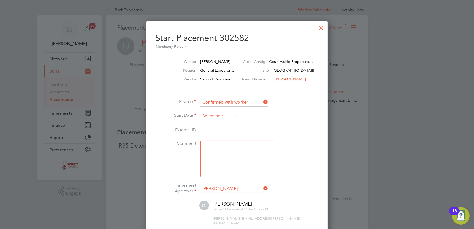
click at [219, 112] on input at bounding box center [219, 116] width 39 height 8
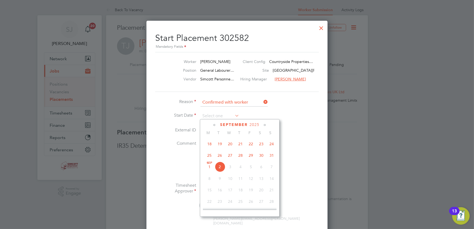
click at [220, 155] on span "26" at bounding box center [219, 155] width 10 height 10
type input "[DATE]"
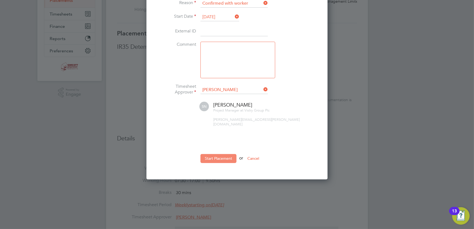
click at [220, 154] on button "Start Placement" at bounding box center [218, 158] width 36 height 9
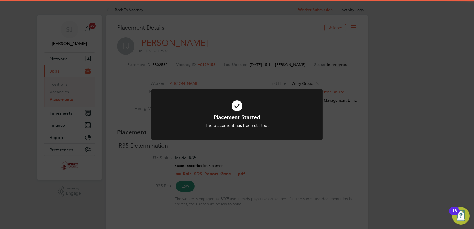
click at [343, 108] on div "Placement Started The placement has been started. Cancel Okay" at bounding box center [237, 114] width 474 height 229
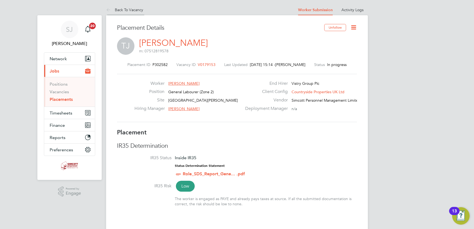
click at [132, 11] on link "Back To Vacancy" at bounding box center [124, 9] width 37 height 5
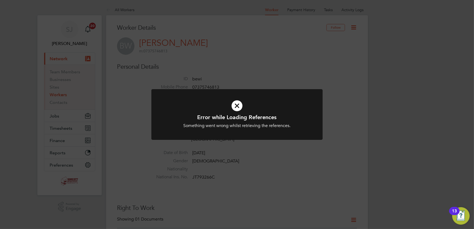
click at [237, 107] on icon at bounding box center [237, 105] width 142 height 21
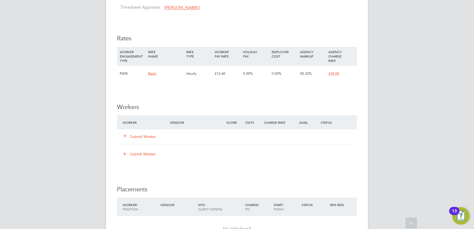
scroll to position [347, 0]
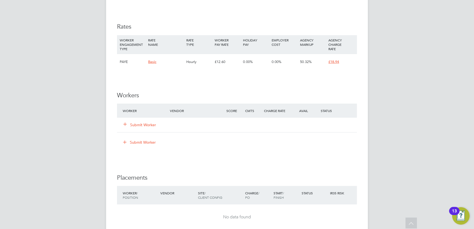
click at [140, 124] on button "Submit Worker" at bounding box center [139, 124] width 33 height 5
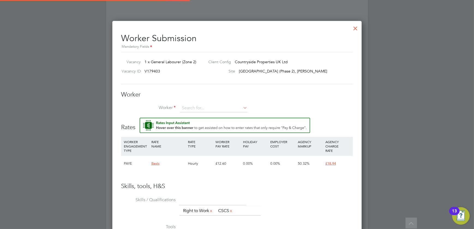
scroll to position [336, 249]
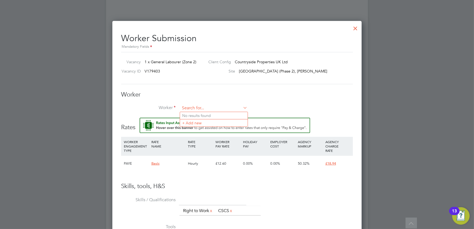
click at [196, 107] on input at bounding box center [213, 108] width 67 height 8
click at [208, 114] on li "[PERSON_NAME] (bewi)" at bounding box center [214, 115] width 68 height 7
type input "[PERSON_NAME] (bewi)"
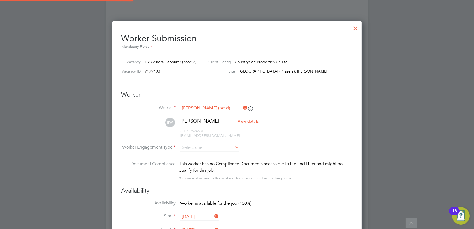
scroll to position [457, 249]
click at [214, 146] on input at bounding box center [209, 148] width 59 height 8
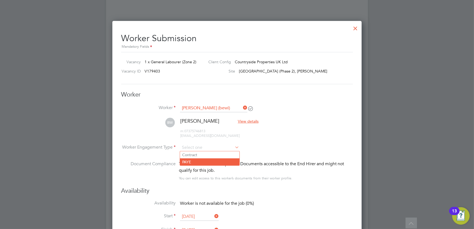
click at [201, 161] on li "PAYE" at bounding box center [209, 161] width 59 height 7
type input "PAYE"
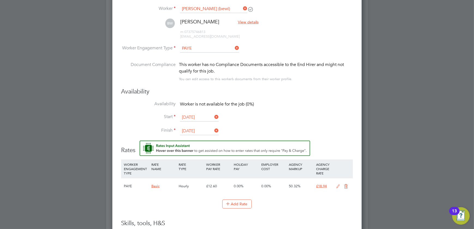
click at [339, 186] on icon at bounding box center [337, 186] width 7 height 4
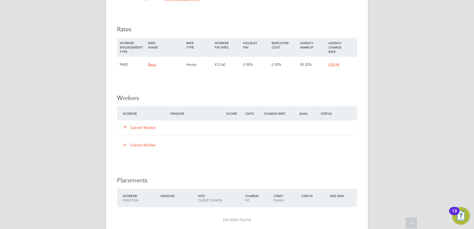
scroll to position [347, 0]
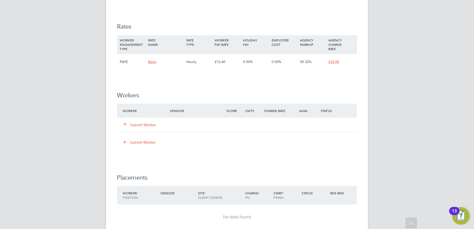
click at [142, 128] on div "Submit Worker" at bounding box center [149, 125] width 56 height 10
click at [144, 125] on button "Submit Worker" at bounding box center [139, 124] width 33 height 5
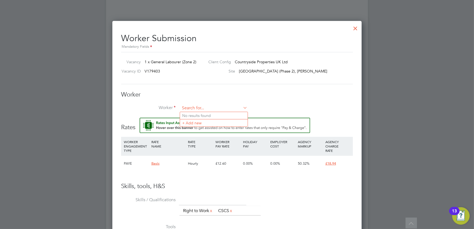
click at [193, 108] on input at bounding box center [213, 108] width 67 height 8
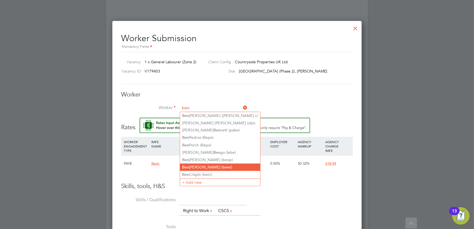
click at [202, 164] on li "[PERSON_NAME] (bewi)" at bounding box center [220, 166] width 80 height 7
type input "[PERSON_NAME] (bewi)"
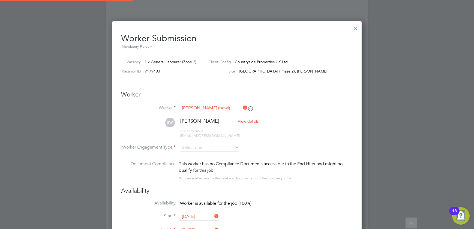
scroll to position [456, 249]
click at [202, 146] on input at bounding box center [209, 148] width 59 height 8
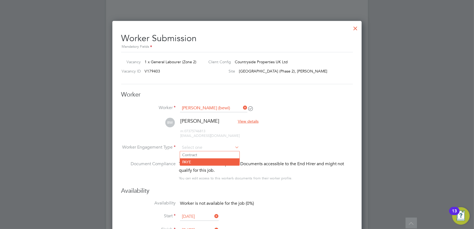
click at [202, 161] on li "PAYE" at bounding box center [209, 161] width 59 height 7
type input "PAYE"
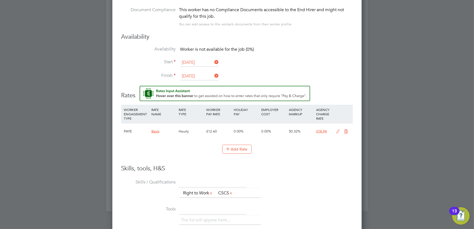
click at [336, 129] on icon at bounding box center [337, 131] width 7 height 4
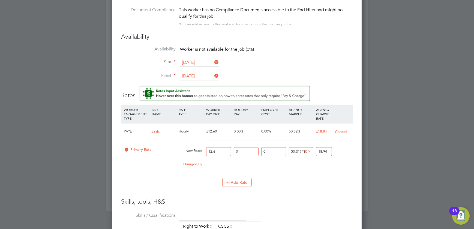
drag, startPoint x: 202, startPoint y: 151, endPoint x: 192, endPoint y: 143, distance: 12.3
click at [199, 151] on div "Primary Rate New Rates: 12.6 0 n/a 0 n/a 50.317460317460316 0 % 18.94" at bounding box center [237, 151] width 232 height 14
type input "1"
type input "1.5031746031746032"
type input "15"
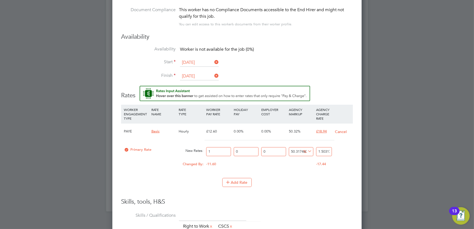
type input "22.547619047619047"
type input "15.7"
type input "23.59984126984127"
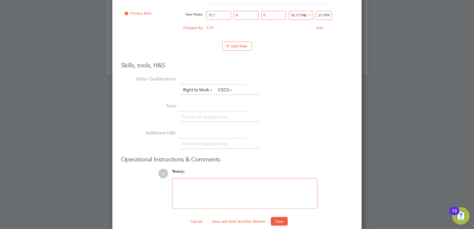
type input "15.75"
type input "23.675"
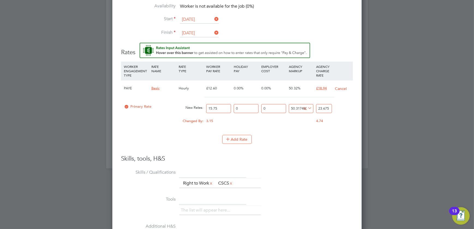
type input "15.75"
drag, startPoint x: 329, startPoint y: 107, endPoint x: 300, endPoint y: 108, distance: 29.7
click at [300, 108] on div "Primary Rate New Rates: 15.75 0 n/a 0 n/a 50.317460317460316 7.925 % 23.675" at bounding box center [237, 108] width 232 height 14
type input "-87.3015873015873"
type input "2"
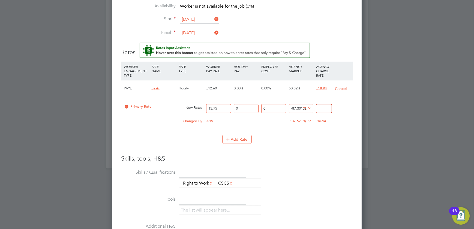
type input "-93.65079365079364"
type input "1"
type input "14.285714285714286"
type input "18"
type input "20"
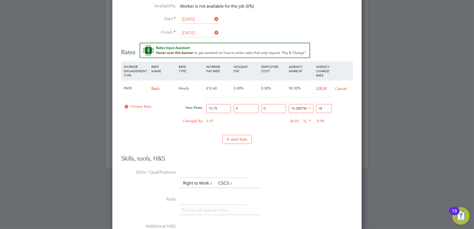
type input "18.9"
type input "20.253968253968253"
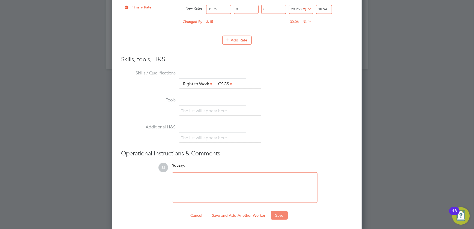
type input "18.94"
click at [281, 213] on button "Save" at bounding box center [279, 215] width 17 height 9
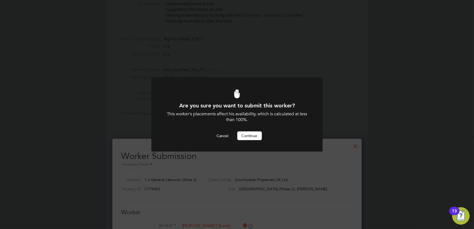
click at [245, 137] on button "Continue" at bounding box center [249, 135] width 25 height 9
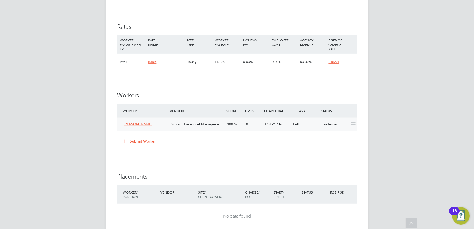
click at [266, 126] on span "£18.94" at bounding box center [270, 124] width 11 height 5
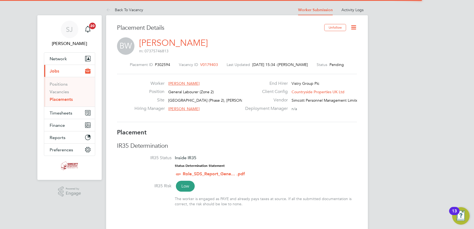
click at [354, 30] on icon at bounding box center [353, 27] width 7 height 7
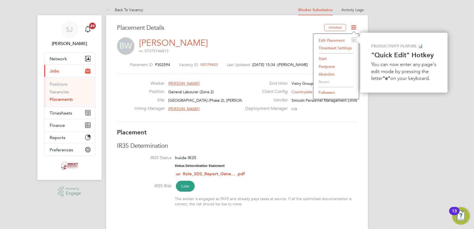
click at [325, 58] on li "Start" at bounding box center [336, 59] width 40 height 8
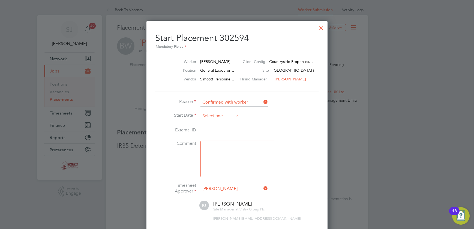
click at [226, 116] on input at bounding box center [219, 116] width 39 height 8
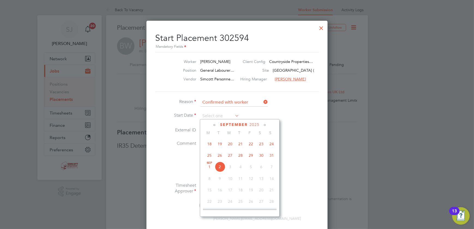
click at [219, 156] on span "26" at bounding box center [219, 155] width 10 height 10
type input "[DATE]"
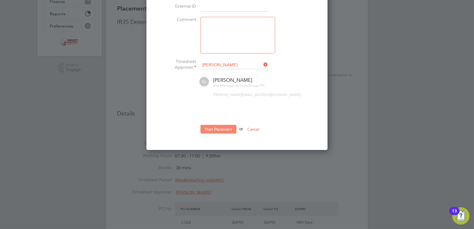
click at [221, 125] on button "Start Placement" at bounding box center [218, 129] width 36 height 9
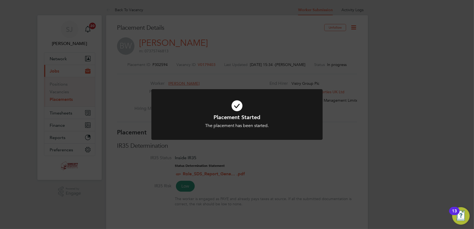
click at [373, 94] on div "Placement Started The placement has been started. Cancel Okay" at bounding box center [237, 114] width 474 height 229
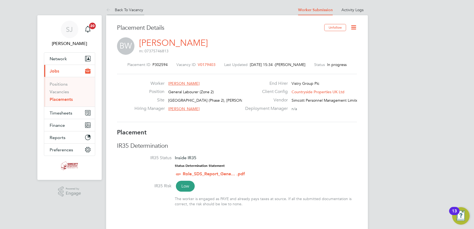
click at [122, 8] on link "Back To Vacancy" at bounding box center [124, 9] width 37 height 5
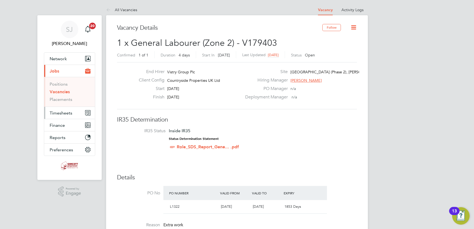
click at [63, 112] on span "Timesheets" at bounding box center [61, 112] width 23 height 5
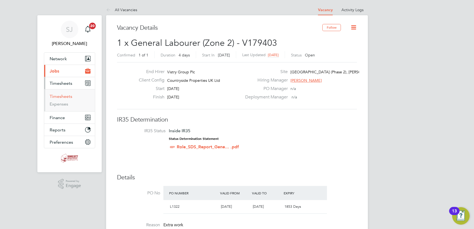
click at [61, 96] on link "Timesheets" at bounding box center [61, 96] width 23 height 5
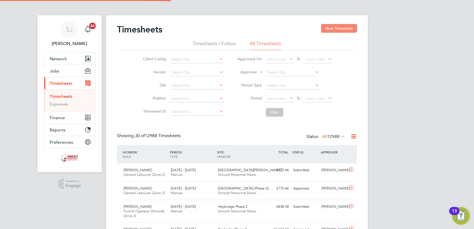
click at [338, 26] on button "New Timesheet" at bounding box center [339, 28] width 36 height 9
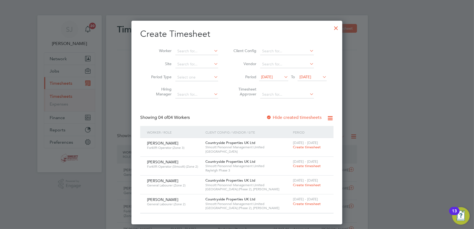
click at [307, 76] on span "[DATE]" at bounding box center [305, 76] width 12 height 5
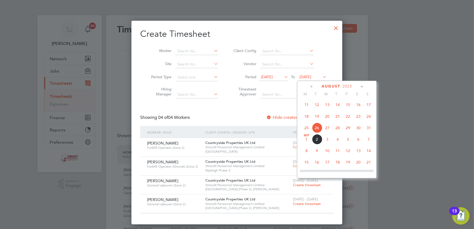
click at [370, 128] on span "31" at bounding box center [368, 128] width 10 height 10
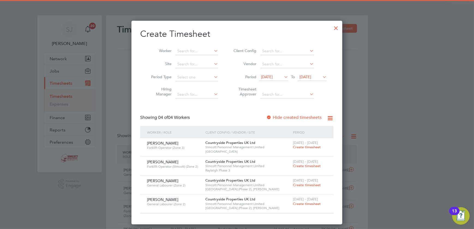
click at [272, 78] on span "19 Aug 2025" at bounding box center [267, 76] width 12 height 5
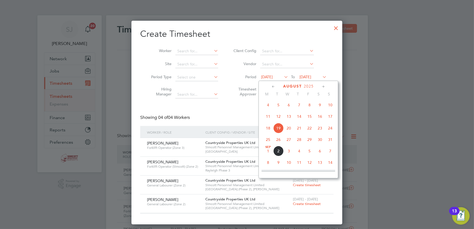
click at [267, 138] on span "25" at bounding box center [268, 139] width 10 height 10
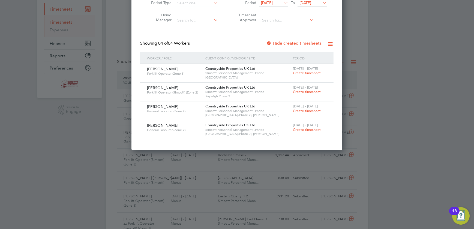
click at [298, 127] on span "Create timesheet" at bounding box center [307, 129] width 28 height 5
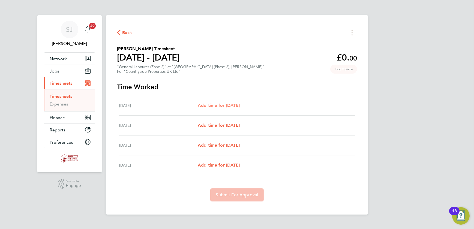
click at [214, 104] on span "Add time for Tue 26 Aug" at bounding box center [219, 105] width 42 height 5
select select "30"
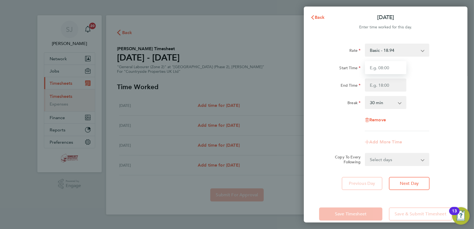
click at [378, 67] on input "Start Time" at bounding box center [385, 67] width 41 height 13
type input "07:30"
type input "17:00"
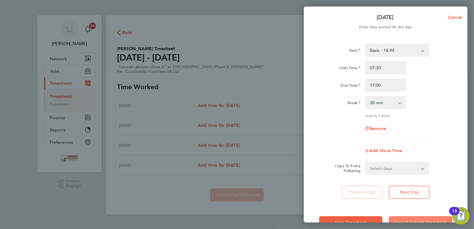
click at [418, 217] on button "Save & Submit Timesheet" at bounding box center [420, 222] width 63 height 13
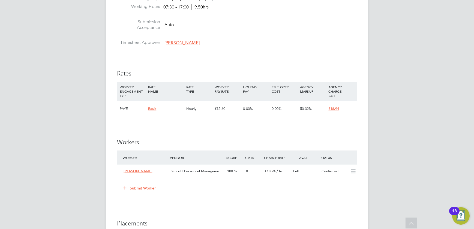
scroll to position [371, 0]
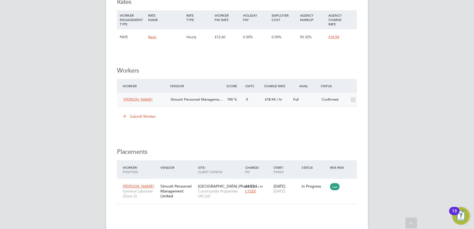
click at [277, 101] on span "/ hr" at bounding box center [279, 99] width 6 height 5
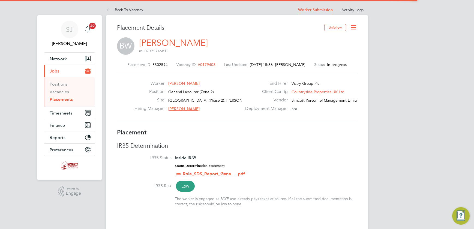
scroll to position [3, 3]
click at [352, 25] on icon at bounding box center [353, 27] width 7 height 7
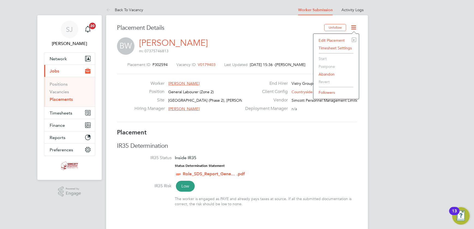
click at [330, 40] on li "Edit Placement e" at bounding box center [336, 41] width 40 height 8
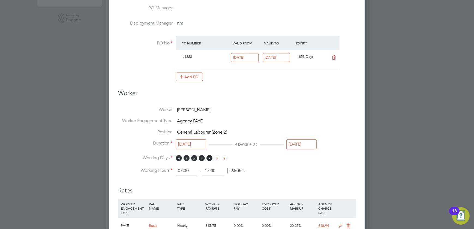
click at [190, 144] on input "[DATE]" at bounding box center [191, 144] width 30 height 10
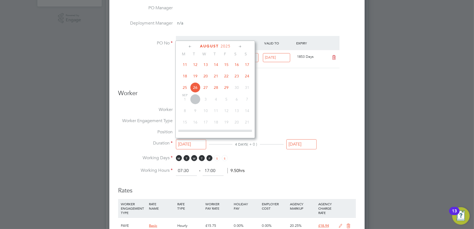
click at [217, 77] on span "21" at bounding box center [216, 76] width 10 height 10
type input "[DATE]"
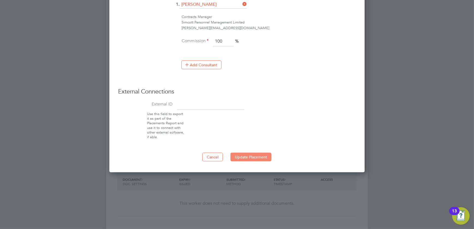
click at [255, 154] on button "Update Placement" at bounding box center [250, 157] width 41 height 9
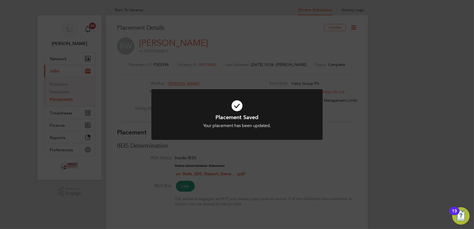
click at [354, 80] on div "Placement Saved Your placement has been updated. Cancel Okay" at bounding box center [237, 114] width 474 height 229
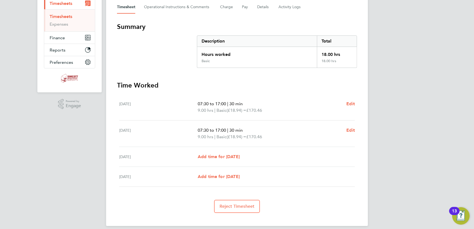
scroll to position [85, 0]
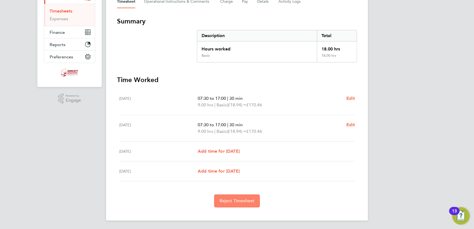
click at [239, 196] on button "Reject Timesheet" at bounding box center [237, 200] width 46 height 13
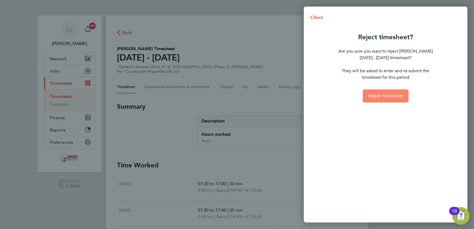
click at [386, 98] on span "Reject Timesheet" at bounding box center [385, 95] width 35 height 5
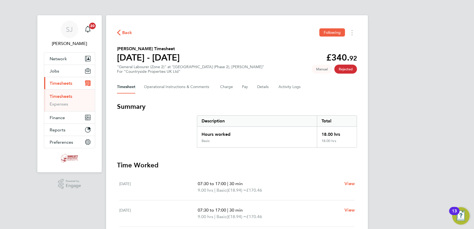
click at [124, 32] on span "Back" at bounding box center [127, 32] width 10 height 7
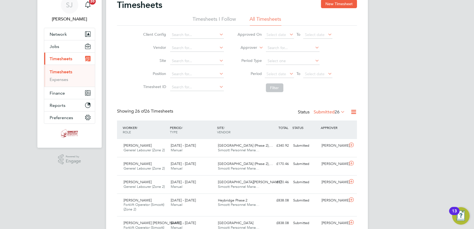
click at [317, 74] on span "Select date" at bounding box center [315, 73] width 20 height 5
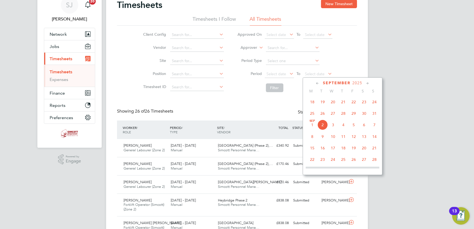
click at [373, 102] on span "24" at bounding box center [374, 102] width 10 height 10
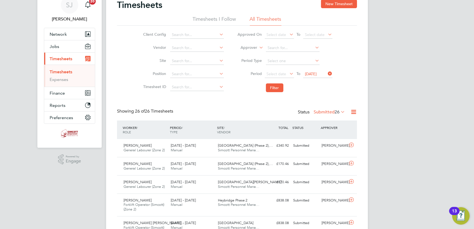
drag, startPoint x: 284, startPoint y: 76, endPoint x: 288, endPoint y: 83, distance: 8.0
click at [284, 76] on span "Select date" at bounding box center [279, 74] width 29 height 7
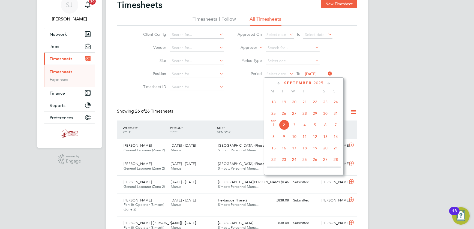
click at [274, 101] on span "18" at bounding box center [273, 102] width 10 height 10
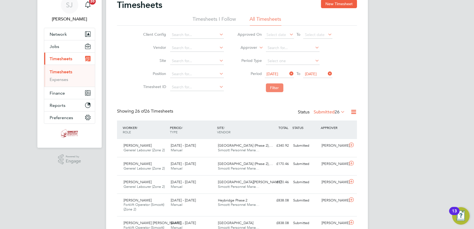
click at [277, 87] on button "Filter" at bounding box center [274, 87] width 17 height 9
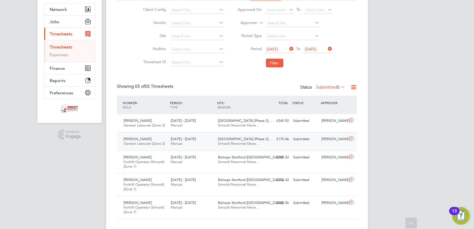
click at [240, 142] on span "Simcott Personnel Mana…" at bounding box center [239, 143] width 42 height 5
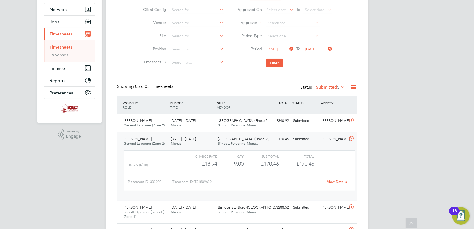
click at [335, 180] on link "View Details" at bounding box center [337, 181] width 20 height 5
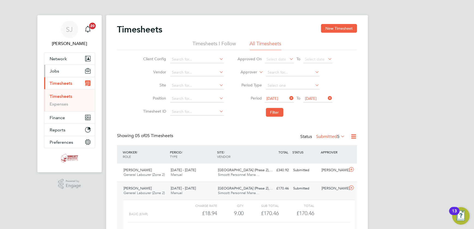
click at [55, 70] on span "Jobs" at bounding box center [55, 70] width 10 height 5
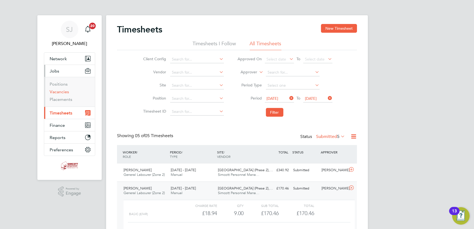
click at [60, 91] on link "Vacancies" at bounding box center [59, 91] width 19 height 5
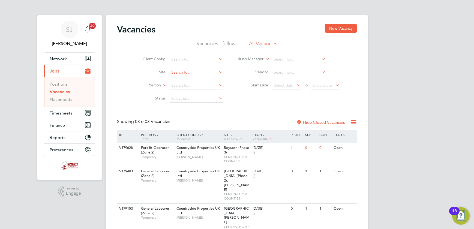
click at [181, 72] on input at bounding box center [196, 73] width 54 height 8
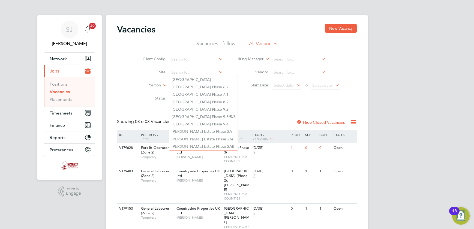
click at [288, 110] on div "Vacancies New Vacancy Vacancies I follow All Vacancies Client Config Site Posit…" at bounding box center [237, 130] width 240 height 212
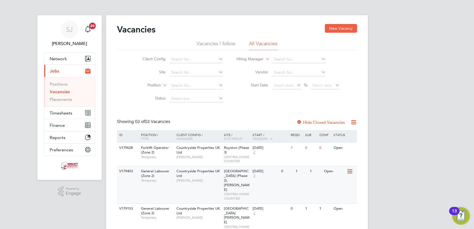
click at [247, 179] on div "Finches Park (Phase 2), Kirby Cross CENTRAL HOME COUNTIES" at bounding box center [237, 184] width 29 height 37
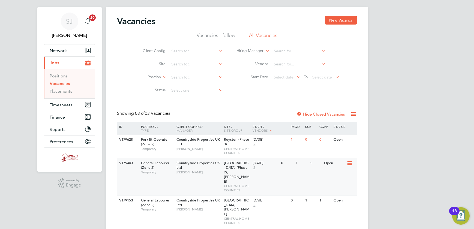
click at [246, 169] on div "Finches Park (Phase 2), Kirby Cross CENTRAL HOME COUNTIES" at bounding box center [237, 176] width 29 height 37
click at [60, 106] on span "Timesheets" at bounding box center [61, 104] width 23 height 5
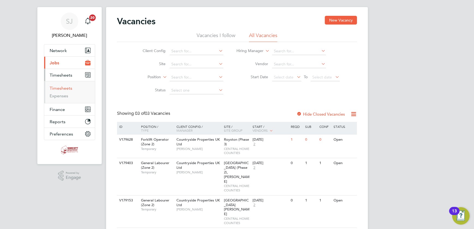
click at [65, 86] on link "Timesheets" at bounding box center [61, 88] width 23 height 5
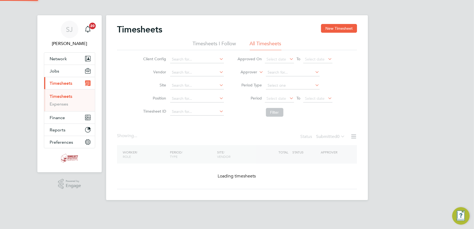
click at [337, 23] on div "Timesheets New Timesheet Timesheets I Follow All Timesheets Client Config Vendo…" at bounding box center [237, 107] width 262 height 185
click at [335, 29] on button "New Timesheet" at bounding box center [339, 28] width 36 height 9
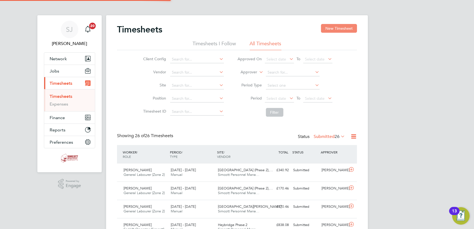
scroll to position [14, 47]
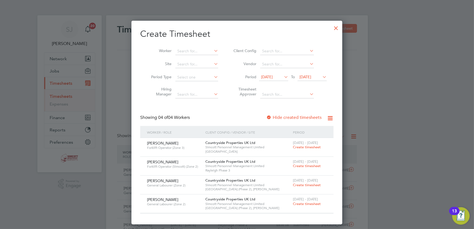
click at [311, 76] on span "[DATE]" at bounding box center [305, 76] width 12 height 5
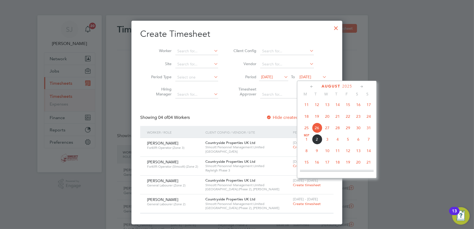
click at [368, 116] on span "24" at bounding box center [368, 116] width 10 height 10
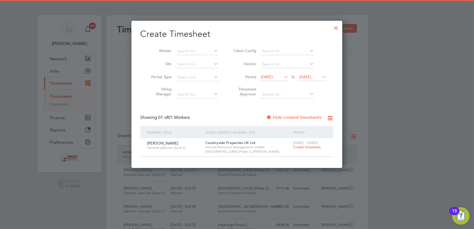
click at [278, 79] on span "19 Aug 2025" at bounding box center [273, 77] width 29 height 7
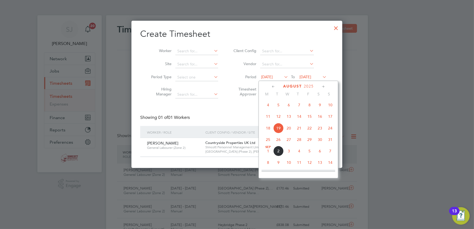
click at [267, 127] on span "18" at bounding box center [268, 128] width 10 height 10
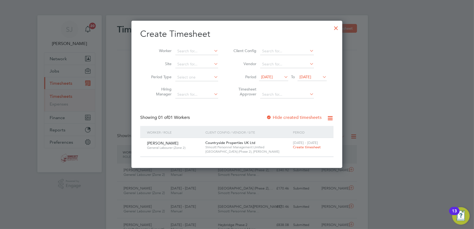
click at [334, 28] on div at bounding box center [336, 27] width 10 height 10
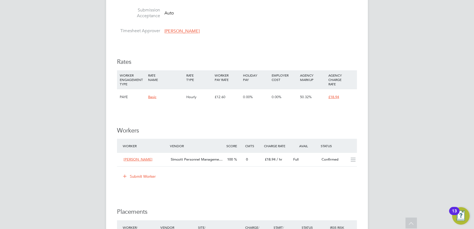
scroll to position [347, 0]
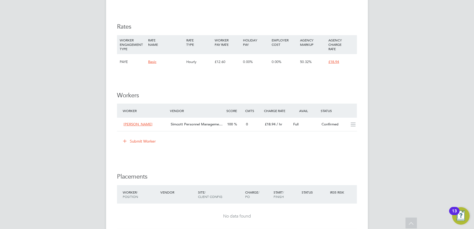
click at [138, 142] on button "Submit Worker" at bounding box center [139, 141] width 41 height 9
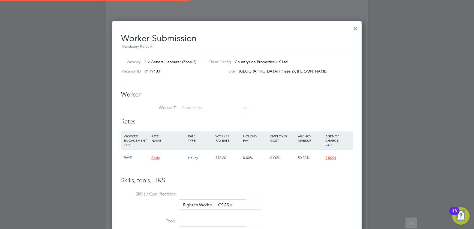
scroll to position [330, 249]
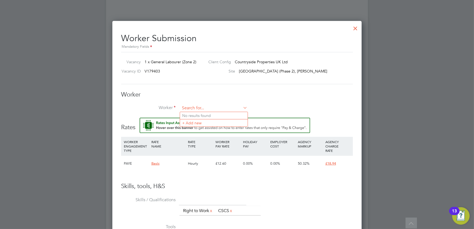
click at [194, 107] on input at bounding box center [213, 108] width 67 height 8
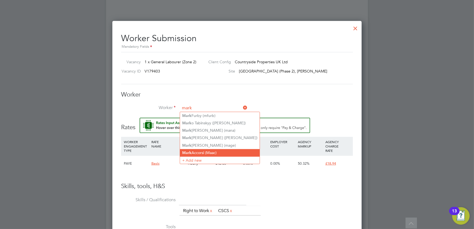
click at [201, 151] on li "[PERSON_NAME] (Maac)" at bounding box center [220, 152] width 80 height 7
type input "[PERSON_NAME] (Maac)"
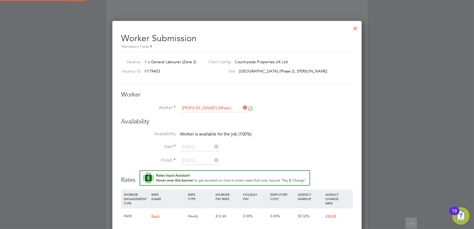
scroll to position [388, 249]
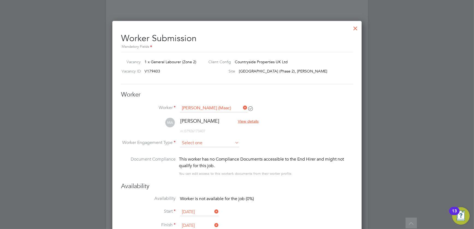
click at [196, 141] on input at bounding box center [209, 143] width 59 height 8
click at [192, 156] on li "PAYE" at bounding box center [209, 157] width 59 height 7
type input "PAYE"
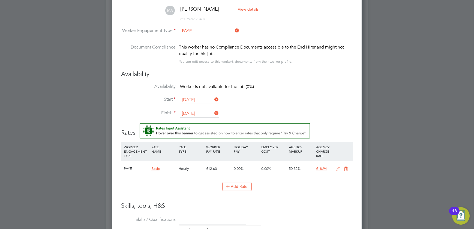
click at [193, 98] on input "[DATE]" at bounding box center [199, 100] width 39 height 8
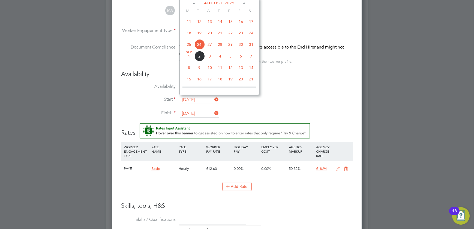
click at [207, 33] on span "20" at bounding box center [209, 33] width 10 height 10
type input "[DATE]"
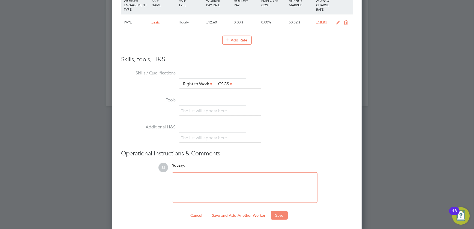
click at [282, 215] on button "Save" at bounding box center [279, 215] width 17 height 9
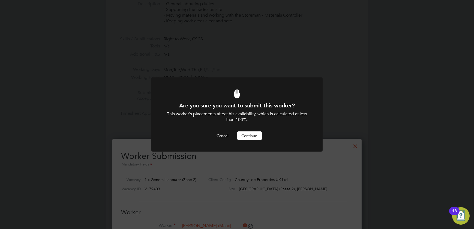
click at [250, 140] on button "Continue" at bounding box center [249, 135] width 25 height 9
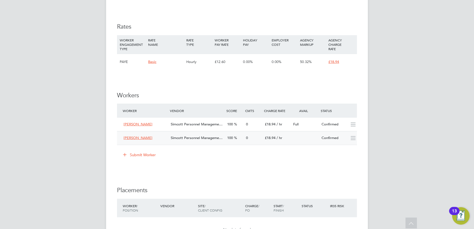
click at [264, 136] on div "£18.94 / hr" at bounding box center [276, 138] width 28 height 9
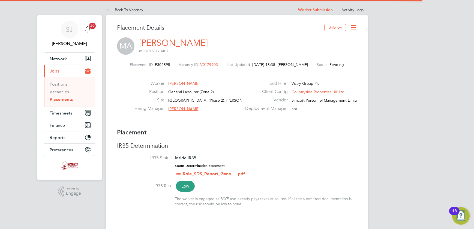
click at [355, 24] on icon at bounding box center [353, 27] width 7 height 7
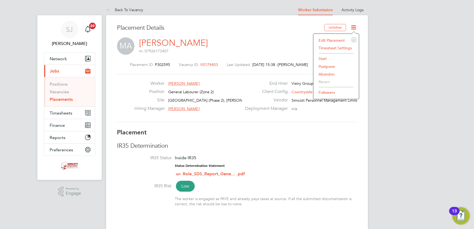
click at [327, 59] on li "Start" at bounding box center [336, 59] width 40 height 8
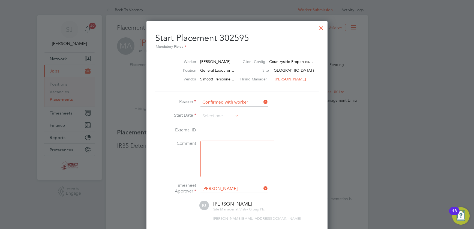
click at [222, 111] on li "Reason Confirmed with worker" at bounding box center [236, 105] width 163 height 14
click at [218, 116] on input at bounding box center [219, 116] width 39 height 8
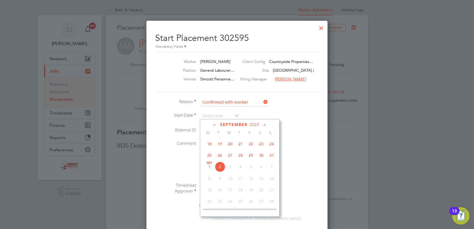
click at [230, 154] on span "27" at bounding box center [230, 155] width 10 height 10
type input "[DATE]"
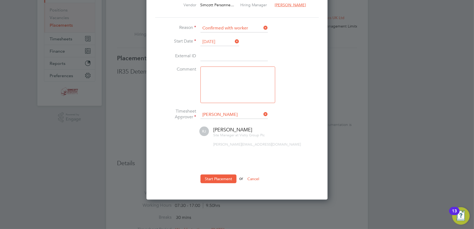
click at [203, 171] on ul "Reason Confirmed with worker Start Date 27 Aug 2025 External ID Comment Timeshe…" at bounding box center [236, 106] width 163 height 164
click at [210, 178] on button "Start Placement" at bounding box center [218, 178] width 36 height 9
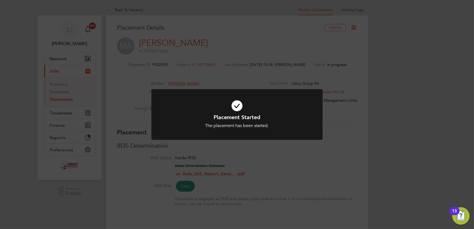
click at [364, 111] on div "Placement Started The placement has been started. Cancel Okay" at bounding box center [237, 114] width 474 height 229
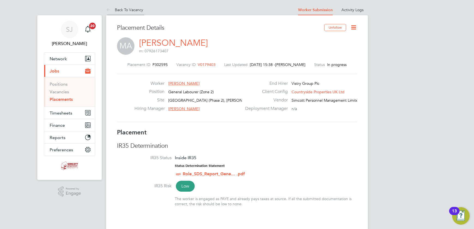
click at [126, 11] on link "Back To Vacancy" at bounding box center [124, 9] width 37 height 5
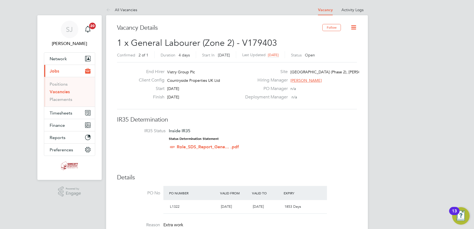
click at [354, 26] on icon at bounding box center [353, 27] width 7 height 7
click at [335, 44] on li "Edit Vacancy" at bounding box center [340, 41] width 32 height 8
click at [334, 46] on li "Update Status" at bounding box center [340, 48] width 32 height 8
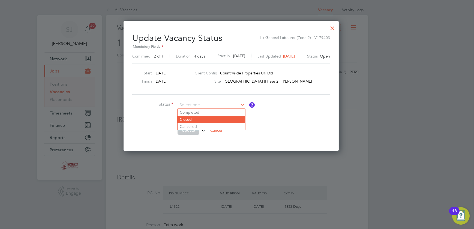
click at [201, 121] on li "Closed" at bounding box center [211, 119] width 68 height 7
type input "Closed"
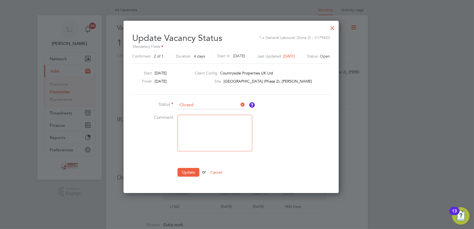
drag, startPoint x: 191, startPoint y: 170, endPoint x: 189, endPoint y: 166, distance: 4.4
click at [190, 168] on button "Update" at bounding box center [188, 172] width 22 height 9
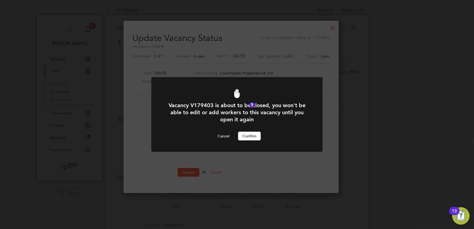
click at [249, 137] on button "Confirm" at bounding box center [249, 136] width 23 height 9
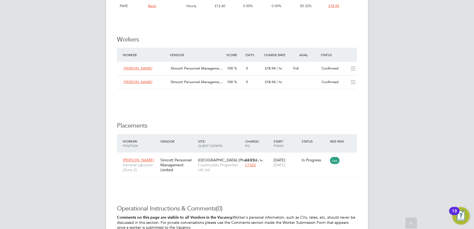
scroll to position [446, 0]
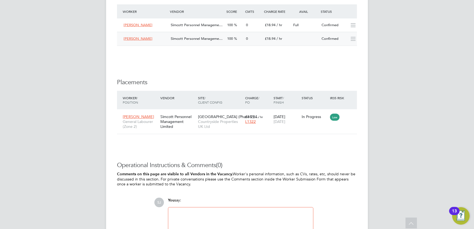
click at [250, 39] on div "0" at bounding box center [253, 38] width 19 height 9
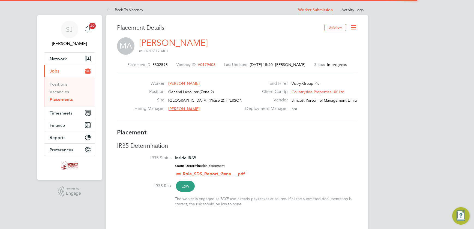
scroll to position [3, 3]
click at [355, 25] on icon at bounding box center [353, 27] width 7 height 7
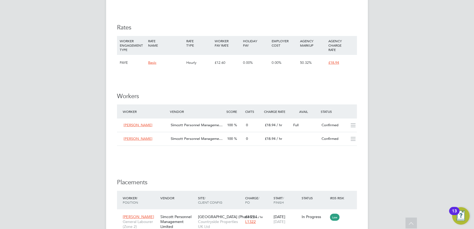
scroll to position [371, 0]
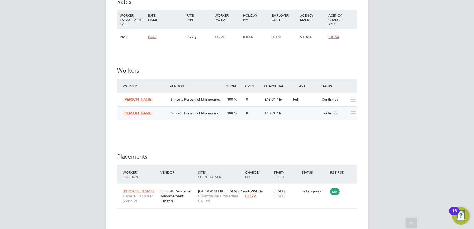
click at [257, 117] on div "0" at bounding box center [253, 113] width 19 height 9
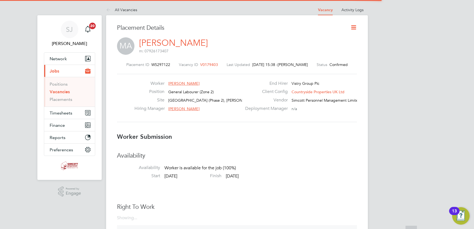
scroll to position [3, 3]
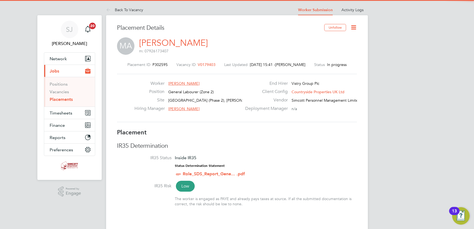
click at [351, 26] on icon at bounding box center [353, 27] width 7 height 7
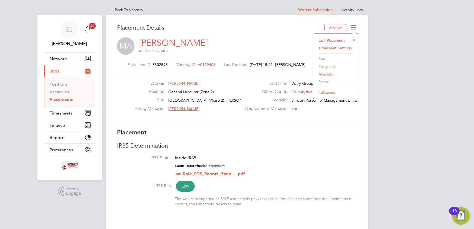
click at [330, 38] on li "Edit Placement e" at bounding box center [336, 41] width 40 height 8
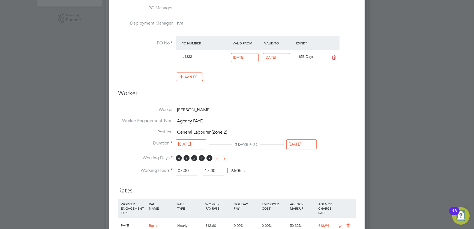
click at [188, 141] on input "27 Aug 2025" at bounding box center [191, 144] width 30 height 10
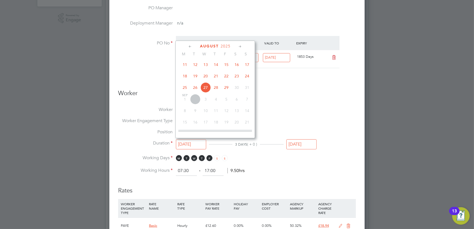
click at [208, 76] on span "20" at bounding box center [205, 76] width 10 height 10
type input "20 Aug 2025"
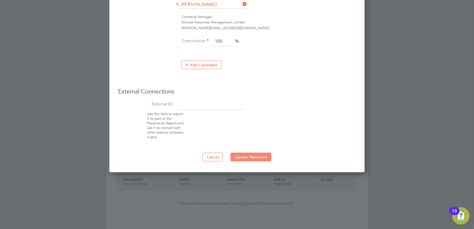
click at [267, 156] on button "Update Placement" at bounding box center [250, 157] width 41 height 9
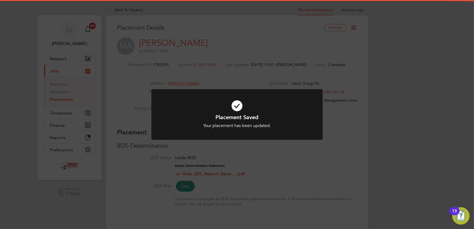
click at [339, 90] on div "Placement Saved Your placement has been updated. Cancel Okay" at bounding box center [237, 114] width 474 height 229
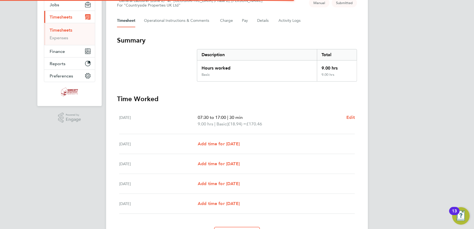
scroll to position [98, 0]
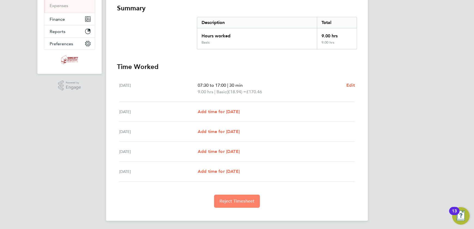
click at [237, 200] on span "Reject Timesheet" at bounding box center [236, 200] width 35 height 5
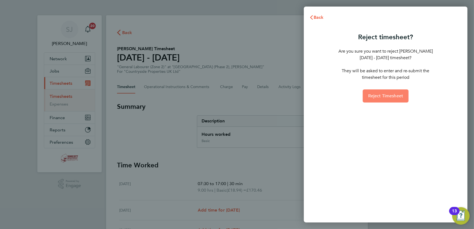
click at [367, 93] on button "Reject Timesheet" at bounding box center [385, 95] width 46 height 13
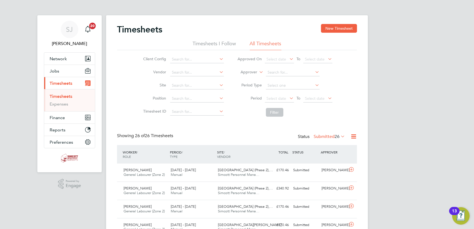
click at [322, 94] on li "Period Select date To Select date" at bounding box center [284, 98] width 108 height 13
click at [320, 98] on span "Select date" at bounding box center [315, 98] width 20 height 5
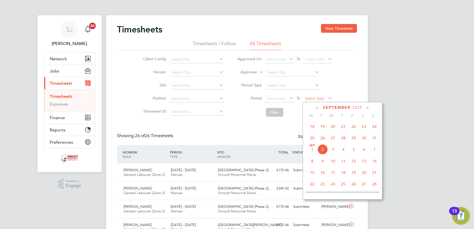
click at [314, 100] on span "Select date" at bounding box center [317, 98] width 29 height 7
drag, startPoint x: 375, startPoint y: 126, endPoint x: 339, endPoint y: 121, distance: 35.5
click at [372, 126] on span "24" at bounding box center [374, 126] width 10 height 10
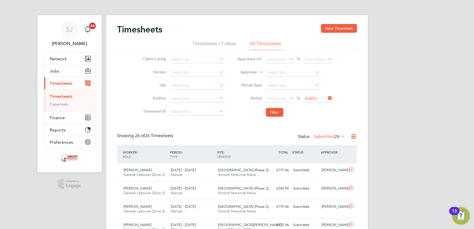
drag, startPoint x: 286, startPoint y: 101, endPoint x: 287, endPoint y: 104, distance: 2.7
click at [286, 102] on span "Select date" at bounding box center [279, 98] width 29 height 7
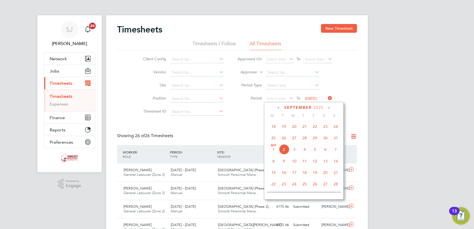
click at [273, 125] on span "18" at bounding box center [273, 126] width 10 height 10
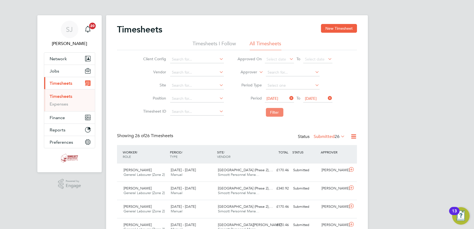
click at [273, 112] on button "Filter" at bounding box center [274, 112] width 17 height 9
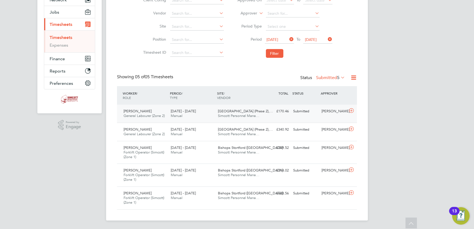
click at [314, 113] on div "Submitted" at bounding box center [305, 111] width 28 height 9
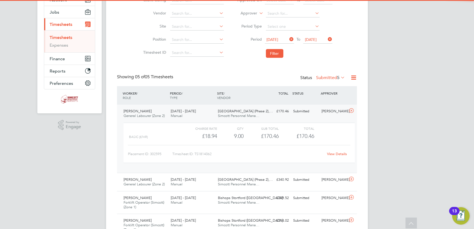
click at [330, 151] on link "View Details" at bounding box center [337, 153] width 20 height 5
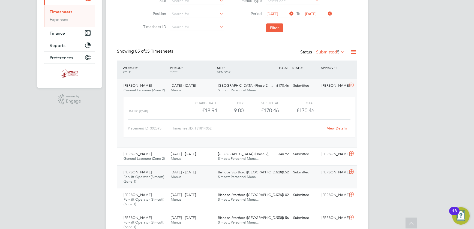
scroll to position [109, 0]
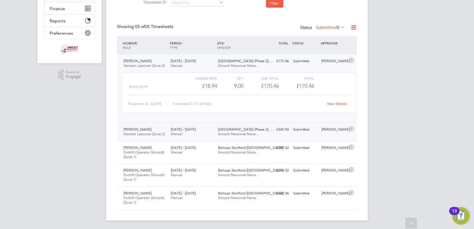
click at [312, 135] on div "Ben Wilson General Labourer (Zone 2) 18 - 24 Aug 2025 18 - 24 Aug 2025 Manual F…" at bounding box center [237, 132] width 240 height 18
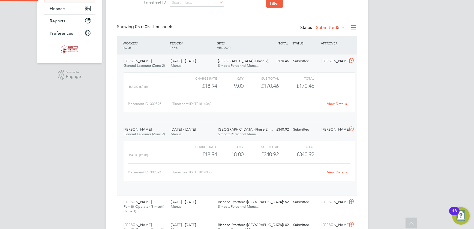
scroll to position [9, 53]
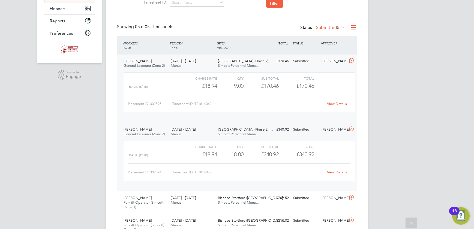
click at [333, 171] on link "View Details" at bounding box center [337, 172] width 20 height 5
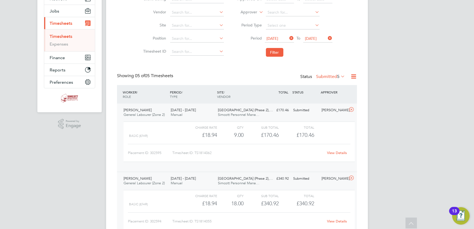
scroll to position [0, 0]
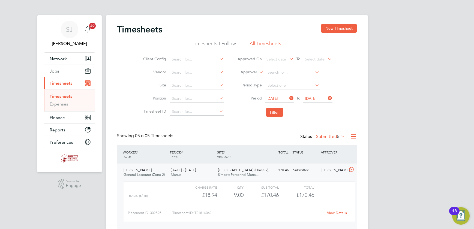
click at [349, 152] on div at bounding box center [352, 149] width 10 height 5
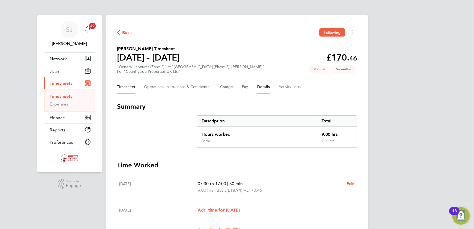
click at [261, 84] on button "Details" at bounding box center [263, 86] width 13 height 13
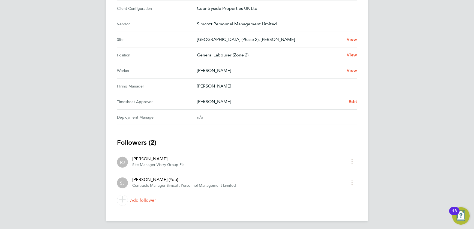
scroll to position [203, 0]
click at [354, 100] on span "Edit" at bounding box center [352, 100] width 8 height 5
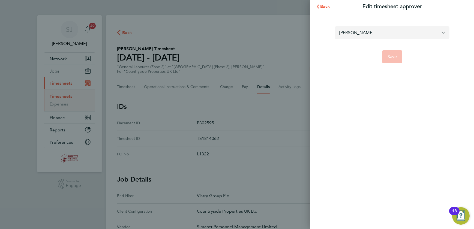
click at [364, 33] on input "[PERSON_NAME]" at bounding box center [392, 32] width 114 height 13
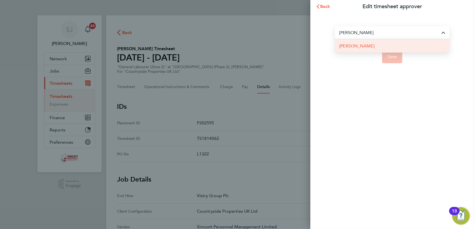
click at [359, 47] on span "[PERSON_NAME]" at bounding box center [356, 46] width 35 height 7
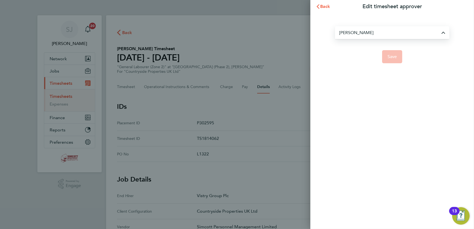
type input "[PERSON_NAME]"
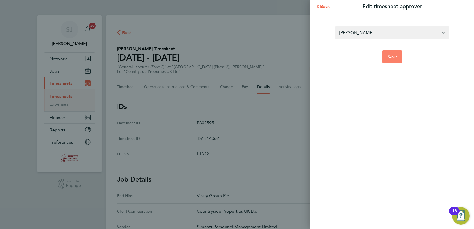
click at [391, 57] on span "Save" at bounding box center [392, 56] width 10 height 5
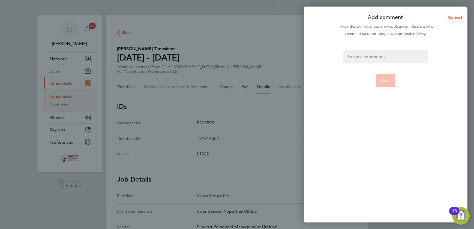
click at [362, 56] on div at bounding box center [385, 56] width 84 height 13
click at [362, 55] on div at bounding box center [385, 56] width 84 height 13
click at [382, 81] on span "Post" at bounding box center [385, 80] width 9 height 5
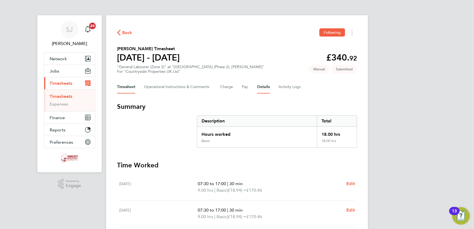
click at [257, 89] on button "Details" at bounding box center [263, 86] width 13 height 13
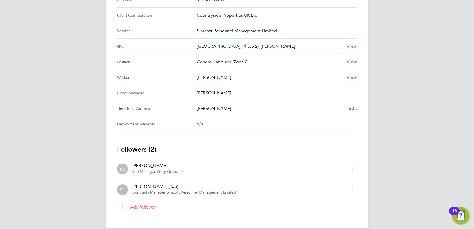
scroll to position [203, 0]
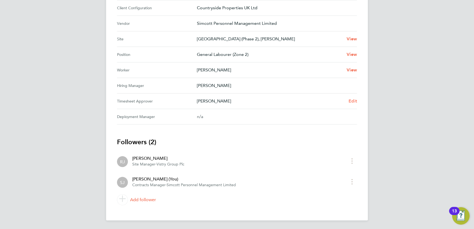
click at [353, 98] on span "Edit" at bounding box center [352, 100] width 8 height 5
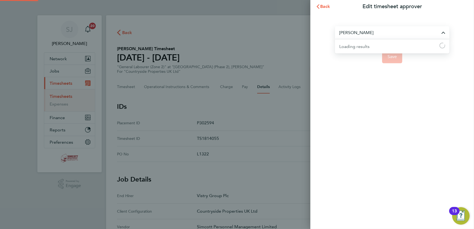
click at [373, 32] on input "[PERSON_NAME]" at bounding box center [392, 32] width 114 height 13
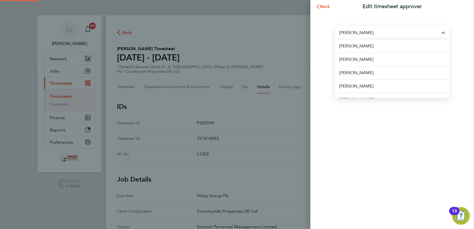
click at [373, 32] on input "[PERSON_NAME]" at bounding box center [392, 32] width 114 height 13
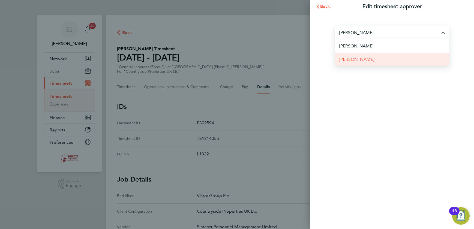
click at [362, 59] on span "[PERSON_NAME]" at bounding box center [356, 59] width 35 height 7
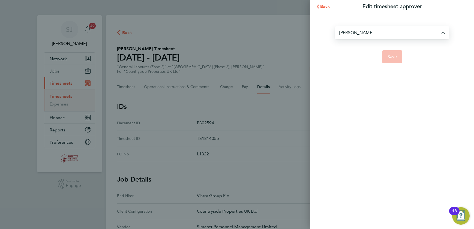
type input "[PERSON_NAME]"
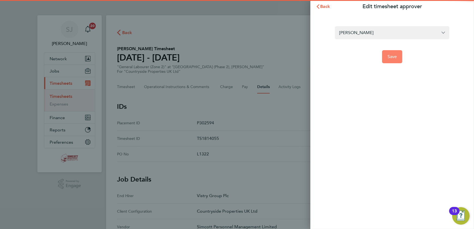
click at [395, 54] on span "Save" at bounding box center [392, 56] width 10 height 5
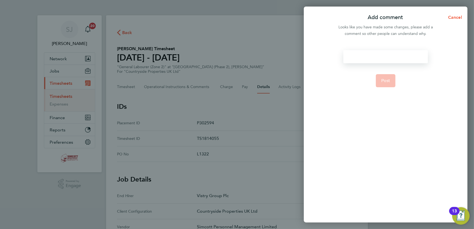
click at [386, 54] on div at bounding box center [385, 56] width 84 height 13
click at [387, 77] on button "Post" at bounding box center [385, 80] width 20 height 13
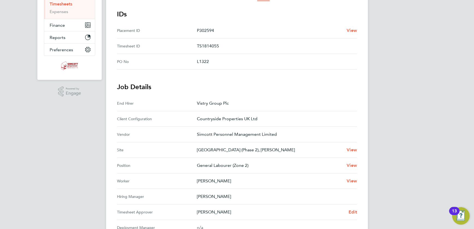
scroll to position [54, 0]
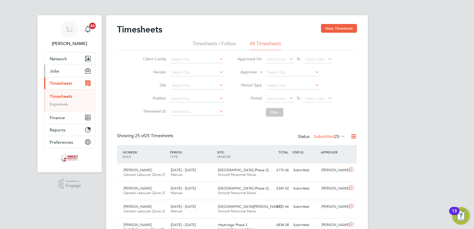
click at [63, 73] on button "Jobs" at bounding box center [69, 71] width 51 height 12
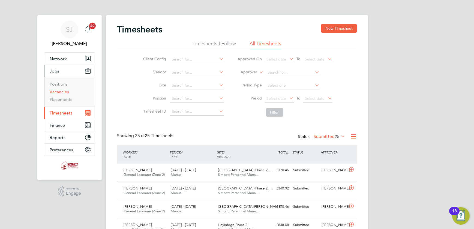
click at [61, 92] on link "Vacancies" at bounding box center [59, 91] width 19 height 5
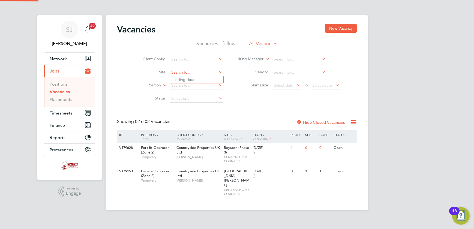
click at [203, 72] on input at bounding box center [196, 73] width 54 height 8
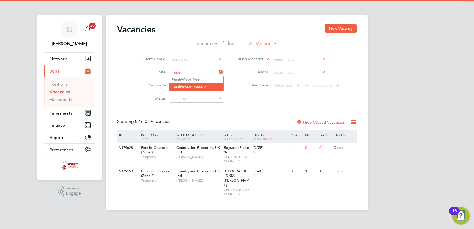
click at [198, 87] on li "Fresh Wharf Phase 2" at bounding box center [196, 86] width 54 height 7
type input "Fresh Wharf Phase 2"
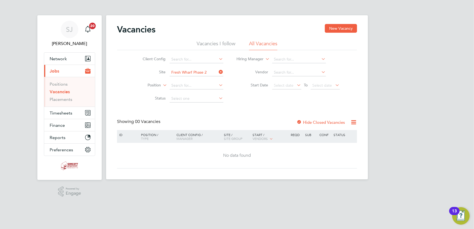
click at [218, 71] on icon at bounding box center [218, 72] width 0 height 8
